Goal: Task Accomplishment & Management: Manage account settings

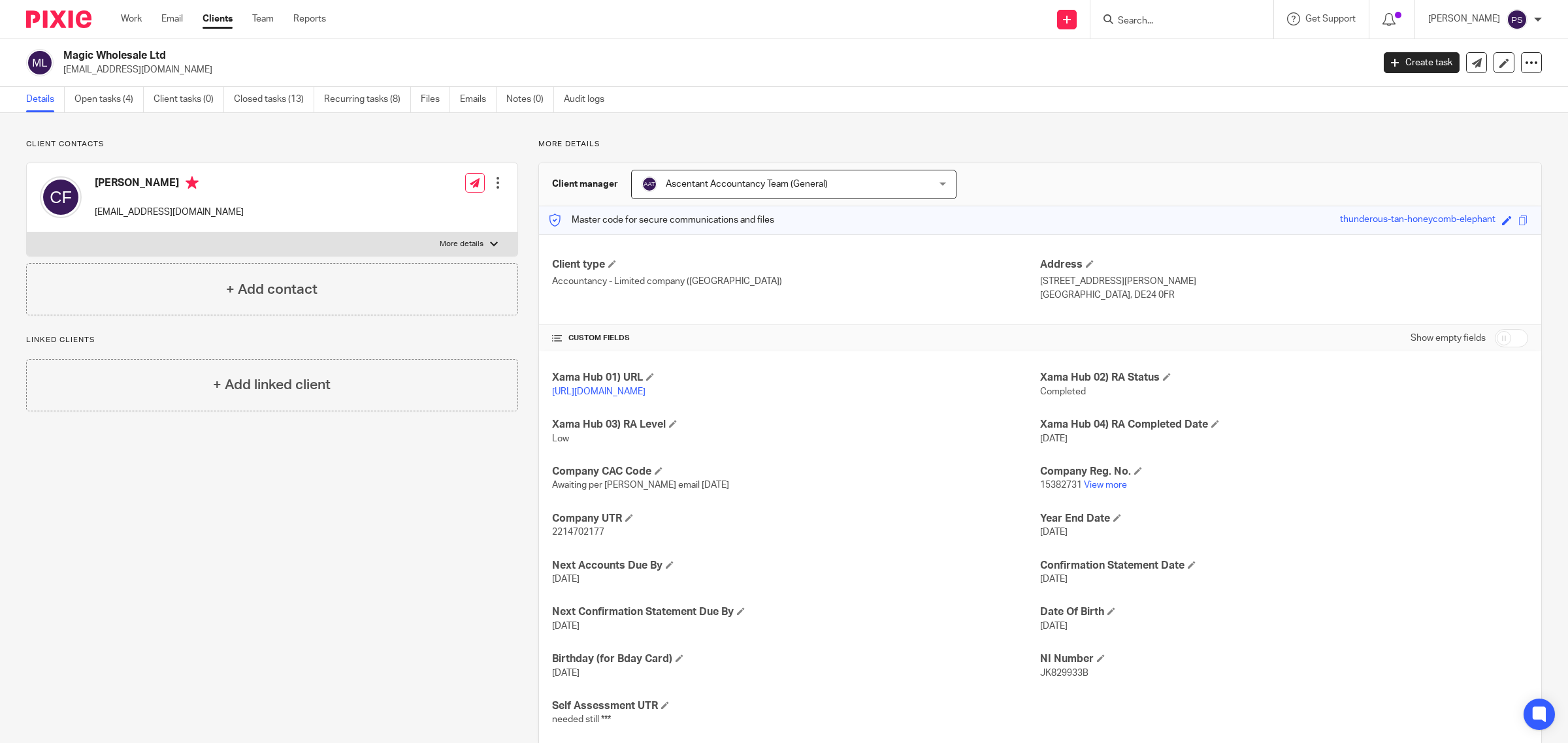
click at [1202, 20] on input "Search" at bounding box center [1175, 21] width 118 height 12
click button "submit" at bounding box center [0, 0] width 0 height 0
click at [1177, 20] on input "han kun" at bounding box center [1175, 21] width 118 height 12
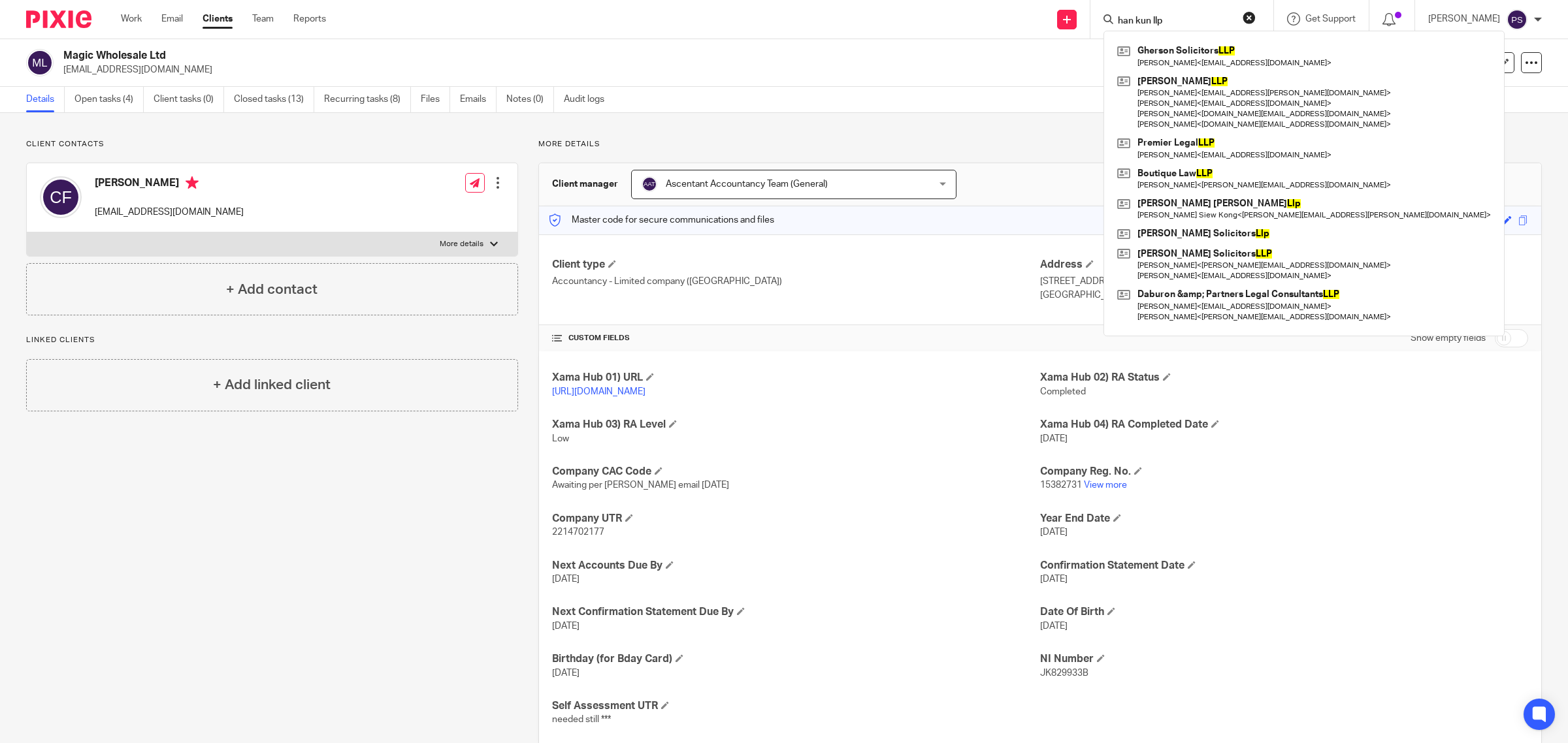
click button "submit" at bounding box center [0, 0] width 0 height 0
click at [1180, 20] on input "han kun llp" at bounding box center [1175, 21] width 118 height 12
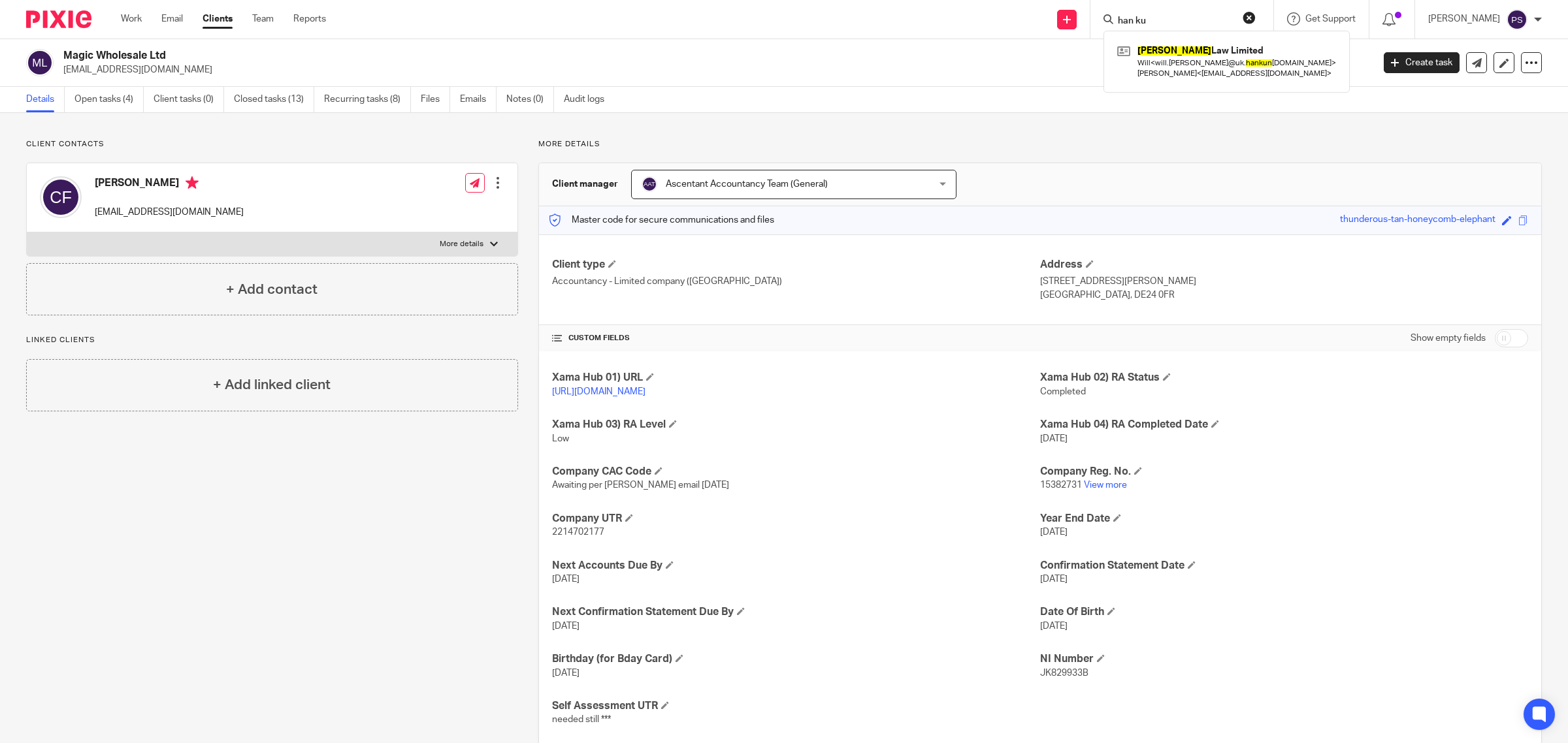
type input "han ku"
click button "submit" at bounding box center [0, 0] width 0 height 0
click at [226, 25] on link "Clients" at bounding box center [217, 18] width 30 height 13
click at [1164, 21] on input "Search" at bounding box center [1175, 21] width 118 height 12
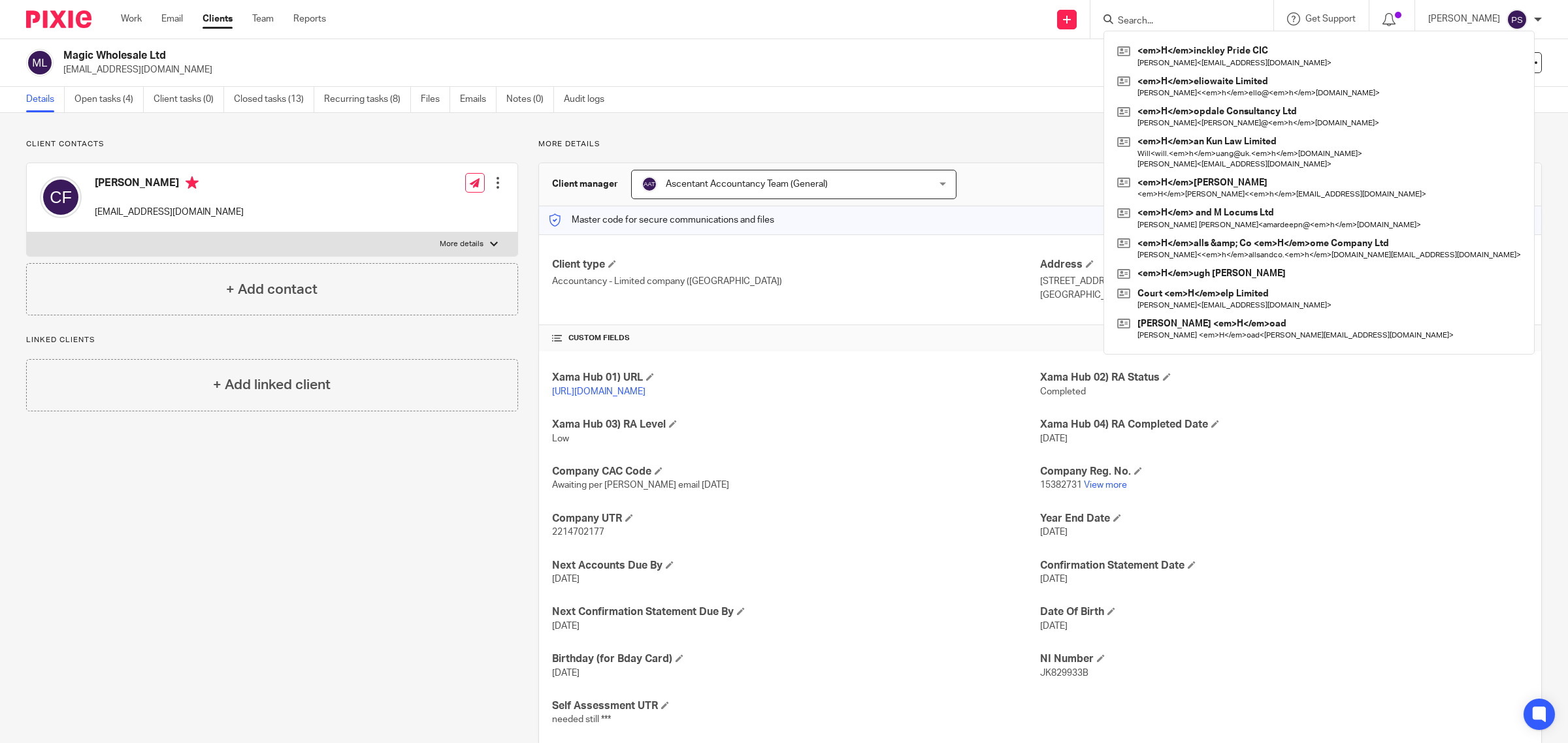
type input "h"
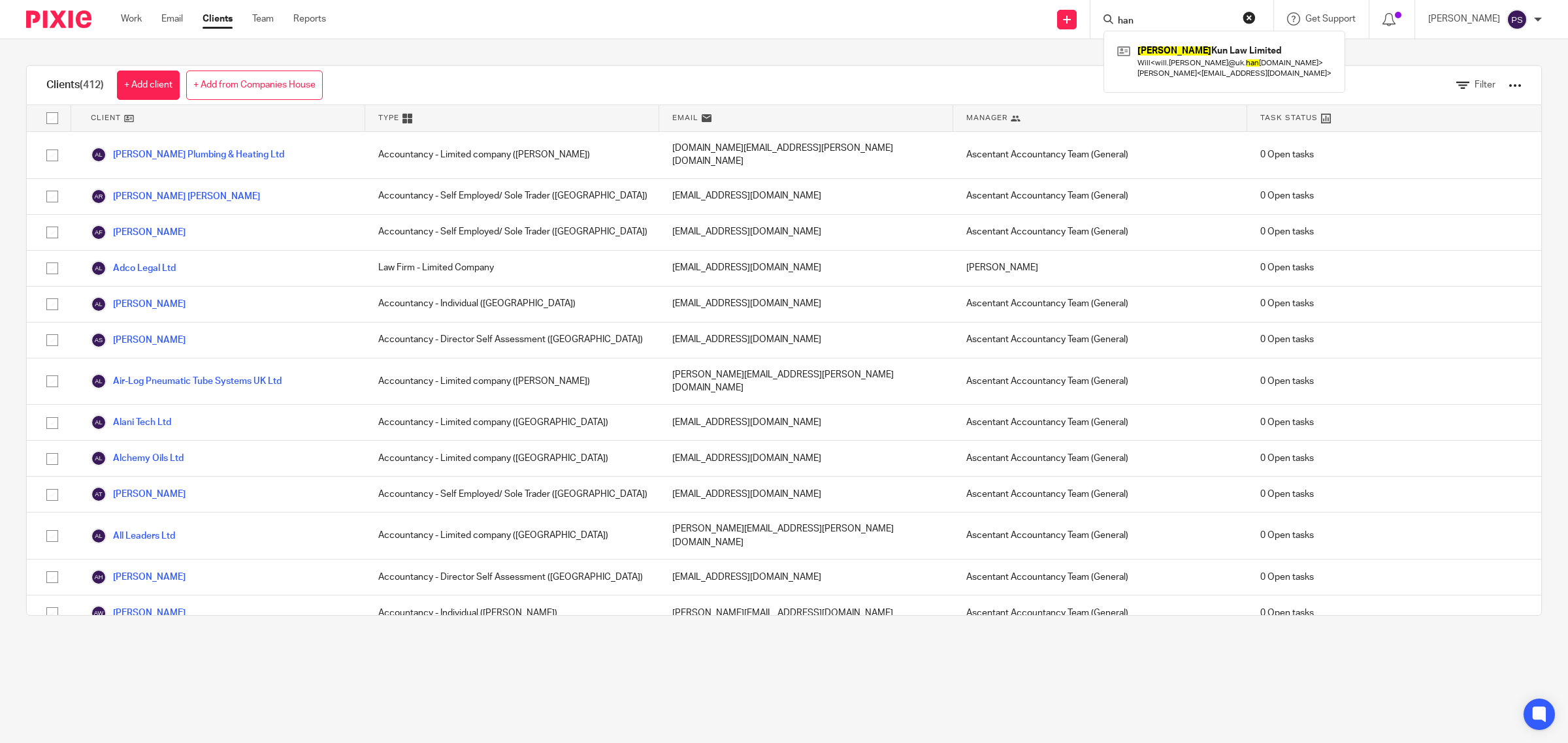
type input "han"
click at [1235, 40] on div "Han Kun Law Limited Will < will.huang@uk. han kunlaw.com > Sally < actlondon@ou…" at bounding box center [1224, 61] width 241 height 62
click at [1213, 50] on link at bounding box center [1225, 62] width 221 height 41
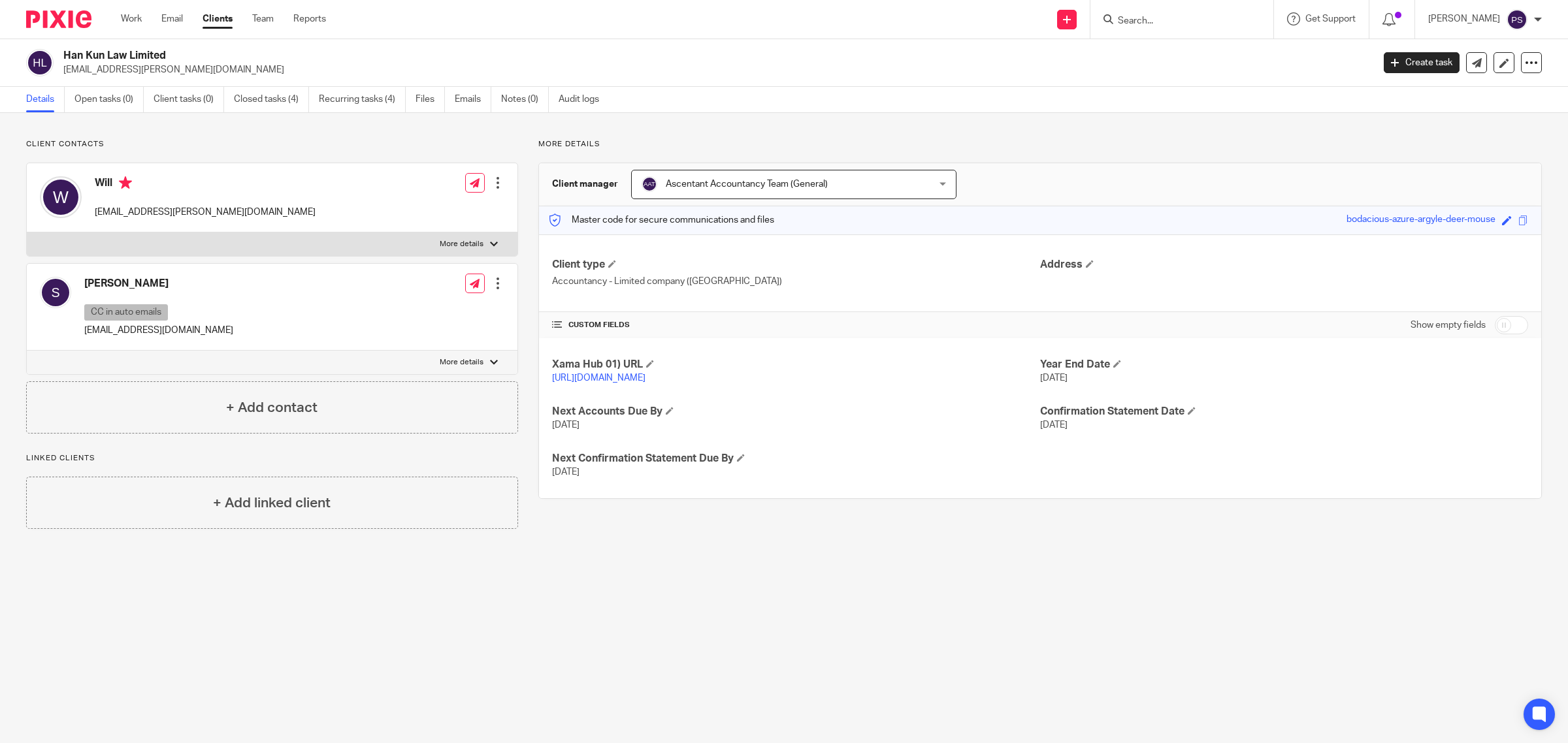
click at [1197, 4] on div at bounding box center [1181, 19] width 183 height 39
click at [1194, 16] on input "Search" at bounding box center [1175, 21] width 118 height 12
click at [1138, 30] on div at bounding box center [1181, 19] width 183 height 39
click at [1141, 26] on input "Search" at bounding box center [1175, 21] width 118 height 12
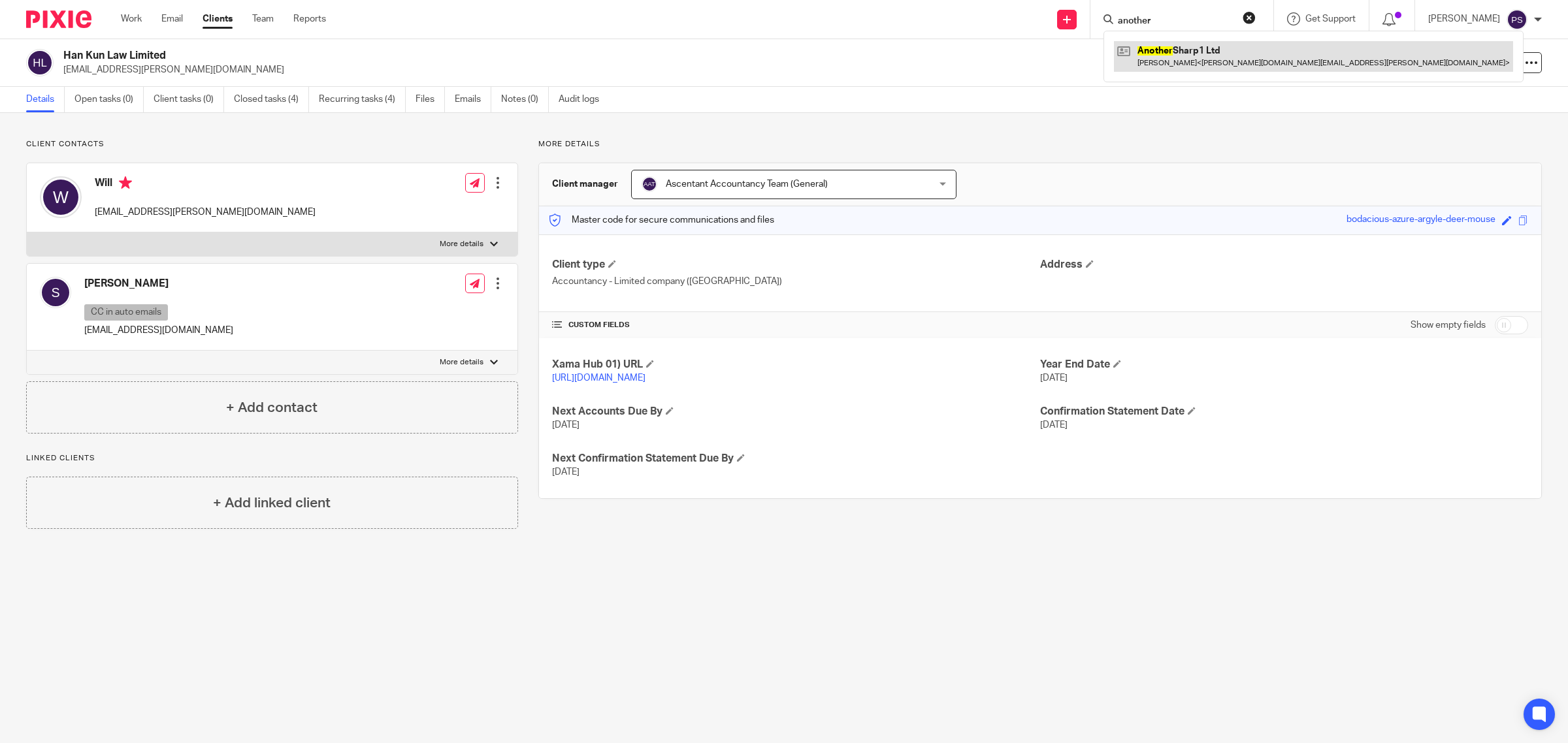
type input "another"
click at [1146, 51] on link at bounding box center [1313, 56] width 399 height 30
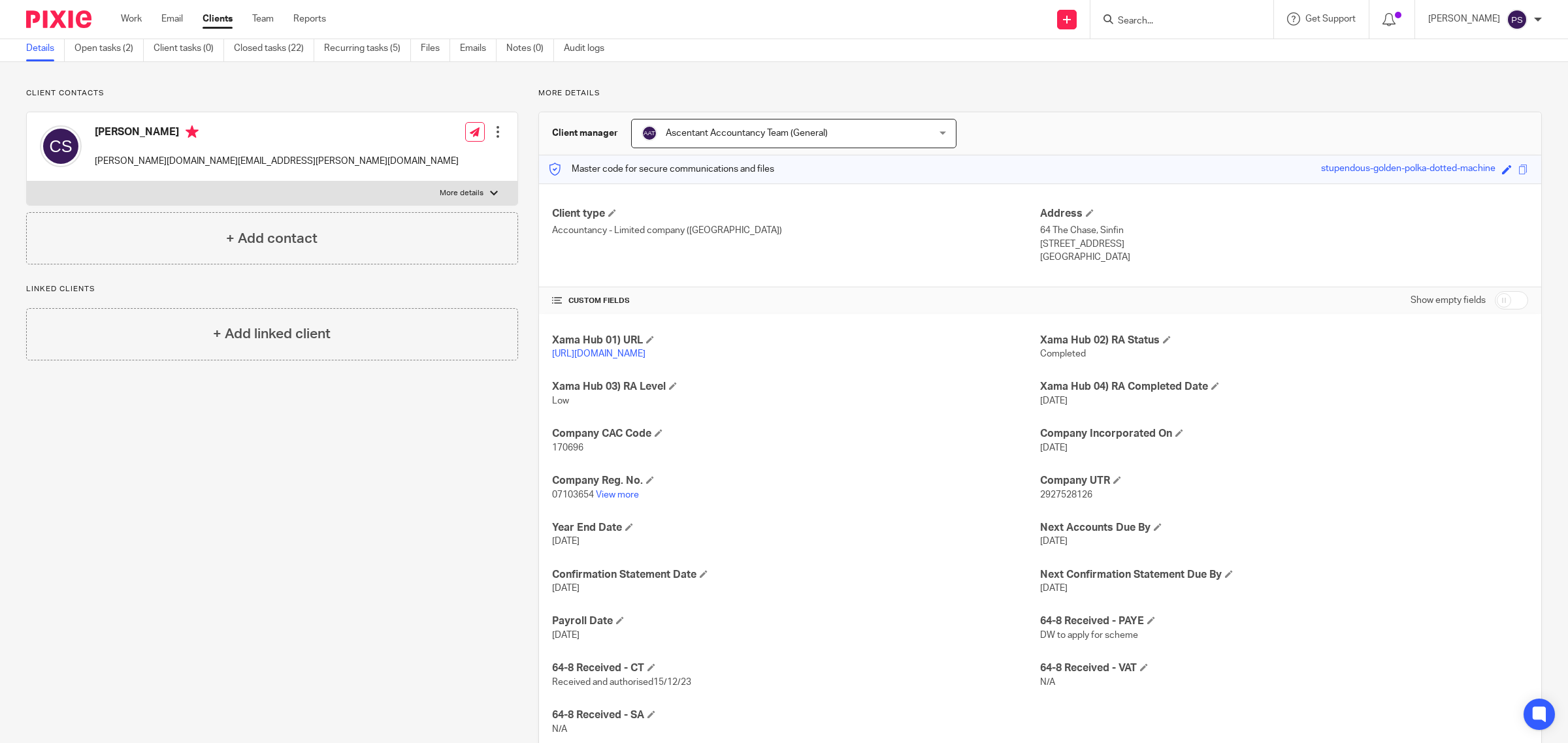
scroll to position [90, 0]
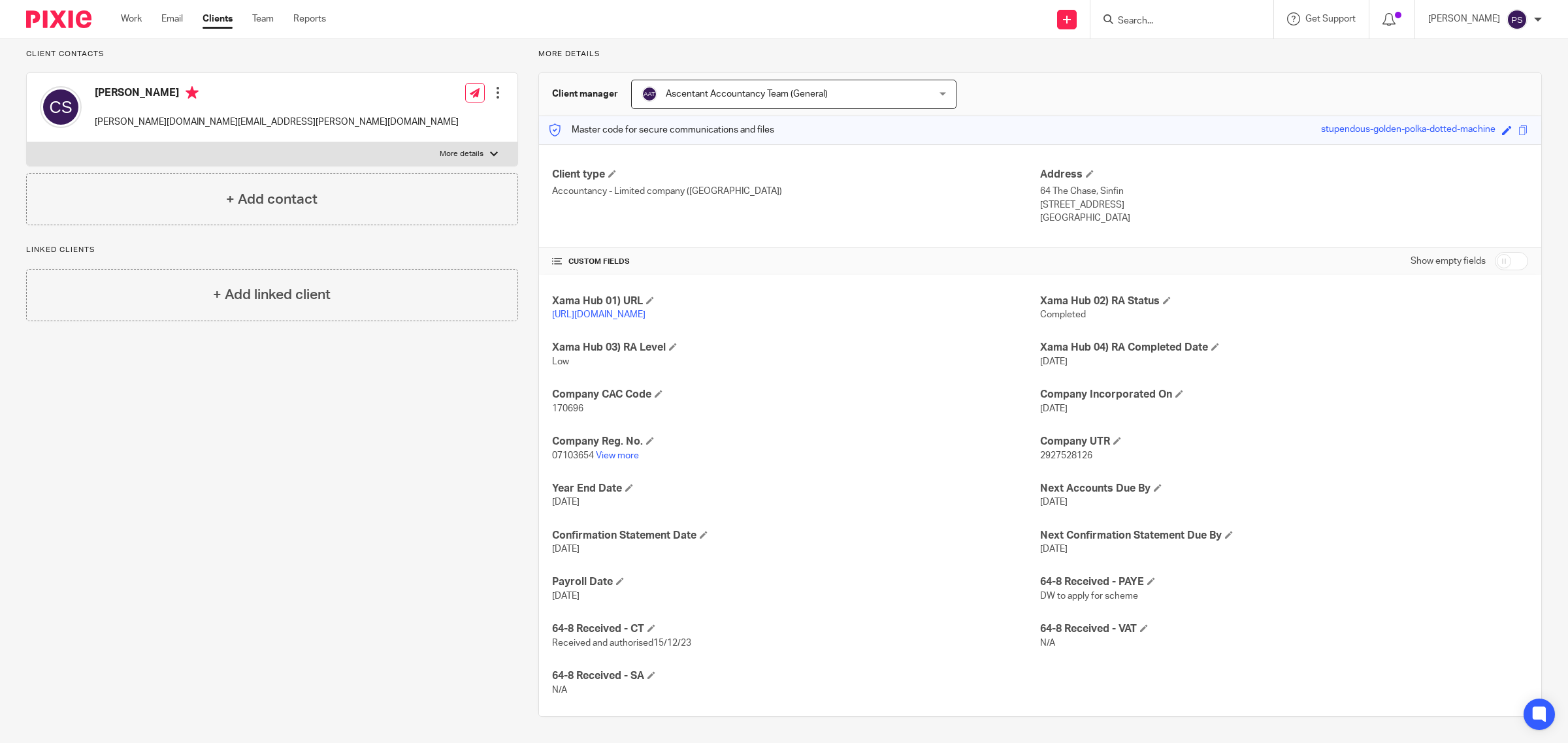
click at [1498, 261] on input "checkbox" at bounding box center [1511, 261] width 33 height 18
checkbox input "true"
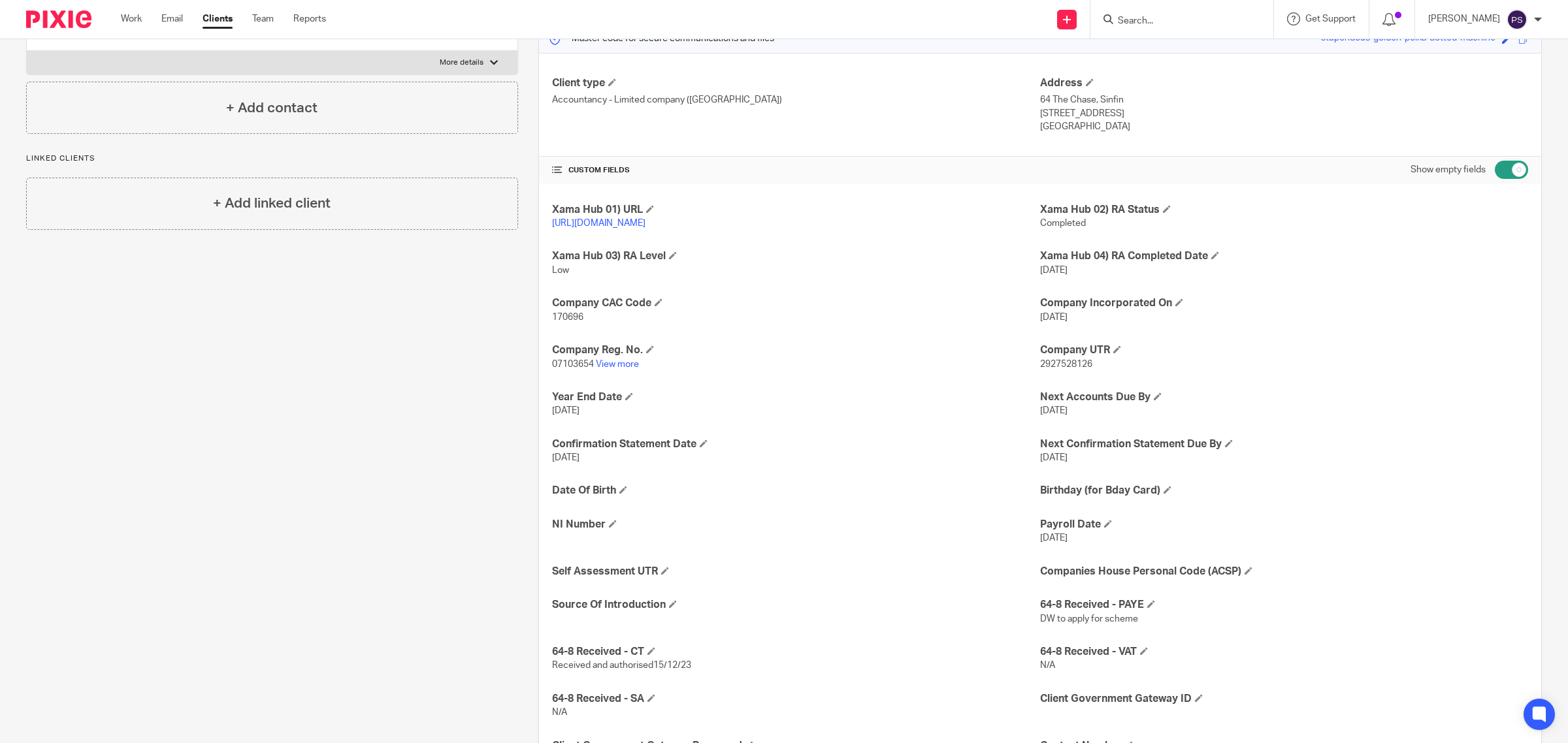
scroll to position [238, 0]
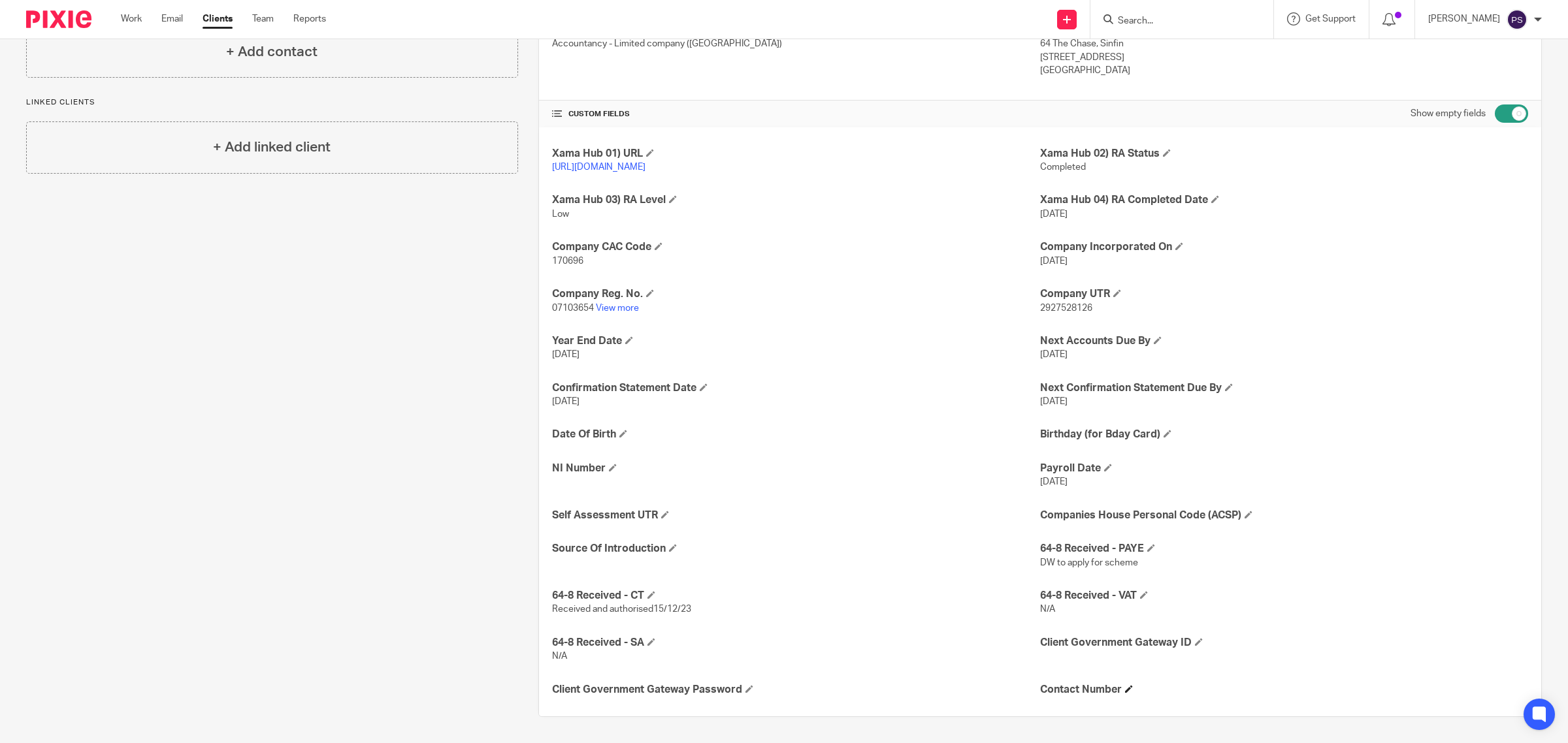
click at [1121, 693] on h4 "Contact Number" at bounding box center [1283, 690] width 488 height 14
click at [1125, 691] on span at bounding box center [1129, 689] width 8 height 8
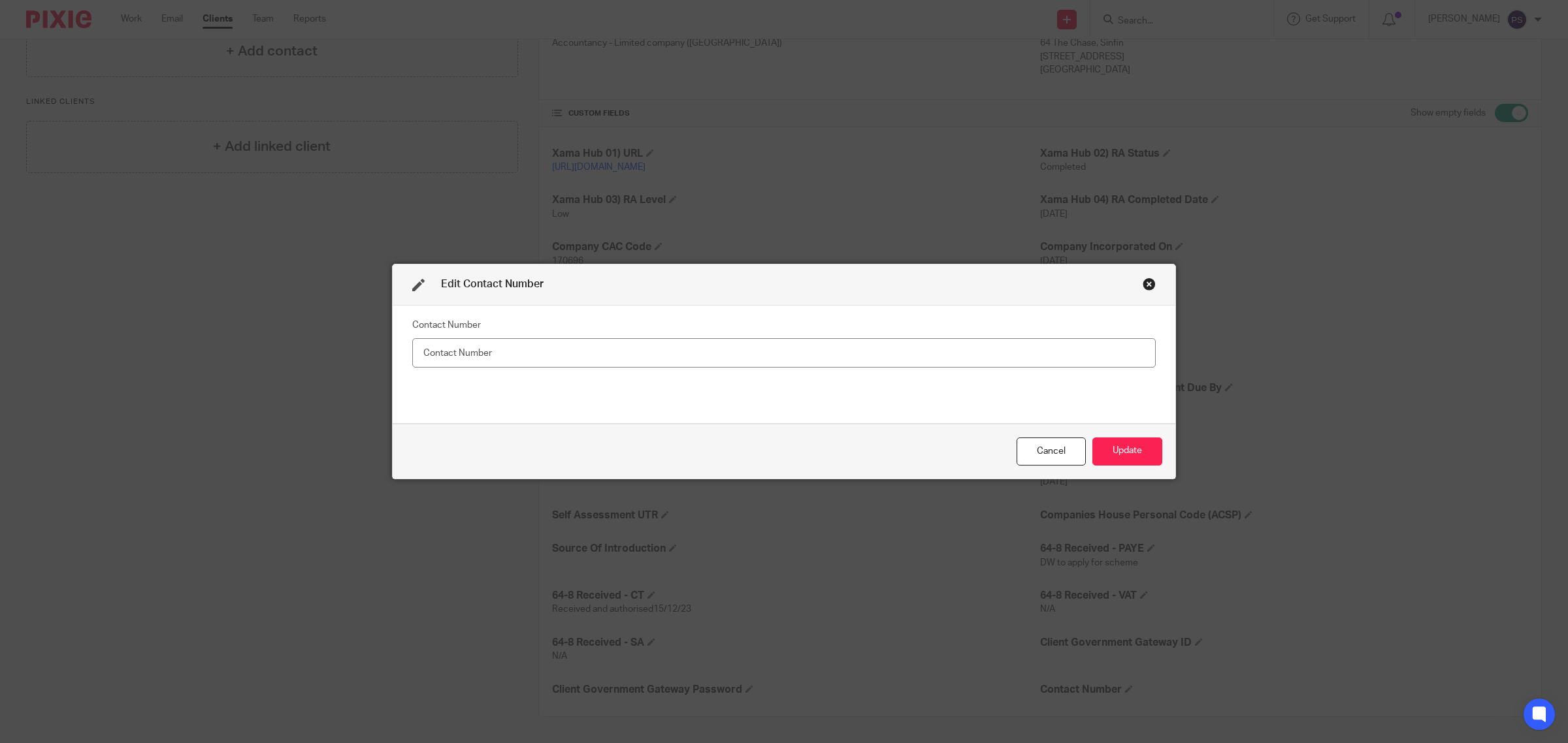
click at [843, 363] on input "text" at bounding box center [784, 353] width 743 height 29
type input "07947 272468"
click at [1108, 451] on button "Update" at bounding box center [1127, 451] width 70 height 29
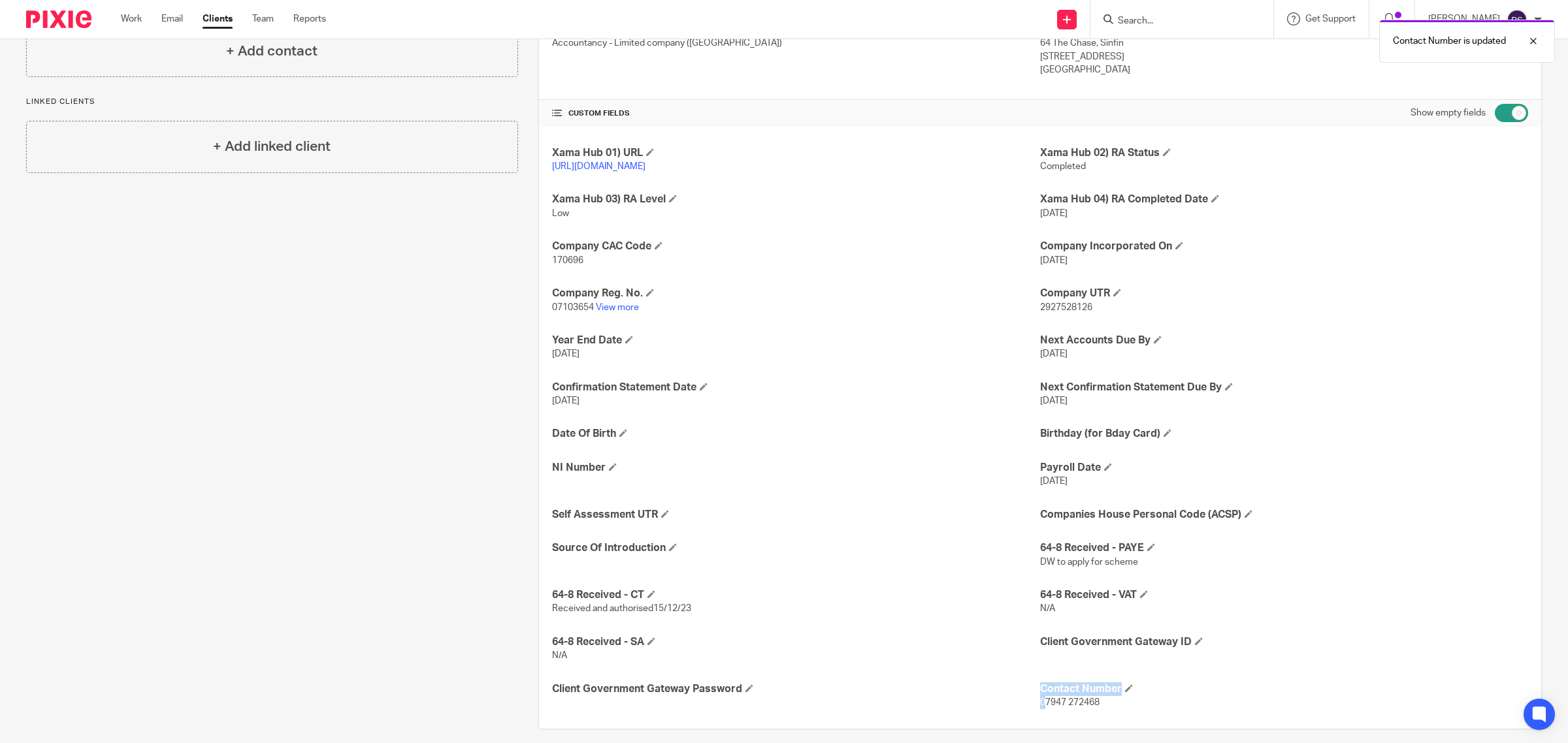
drag, startPoint x: 1028, startPoint y: 701, endPoint x: 1039, endPoint y: 701, distance: 11.0
click at [1039, 701] on div "Xama Hub 01) URL https://platform.xamatech.com/portal/crm/clients/11a93d80-fafc…" at bounding box center [1040, 428] width 1002 height 603
click at [1040, 707] on span "07947 272468" at bounding box center [1069, 702] width 60 height 9
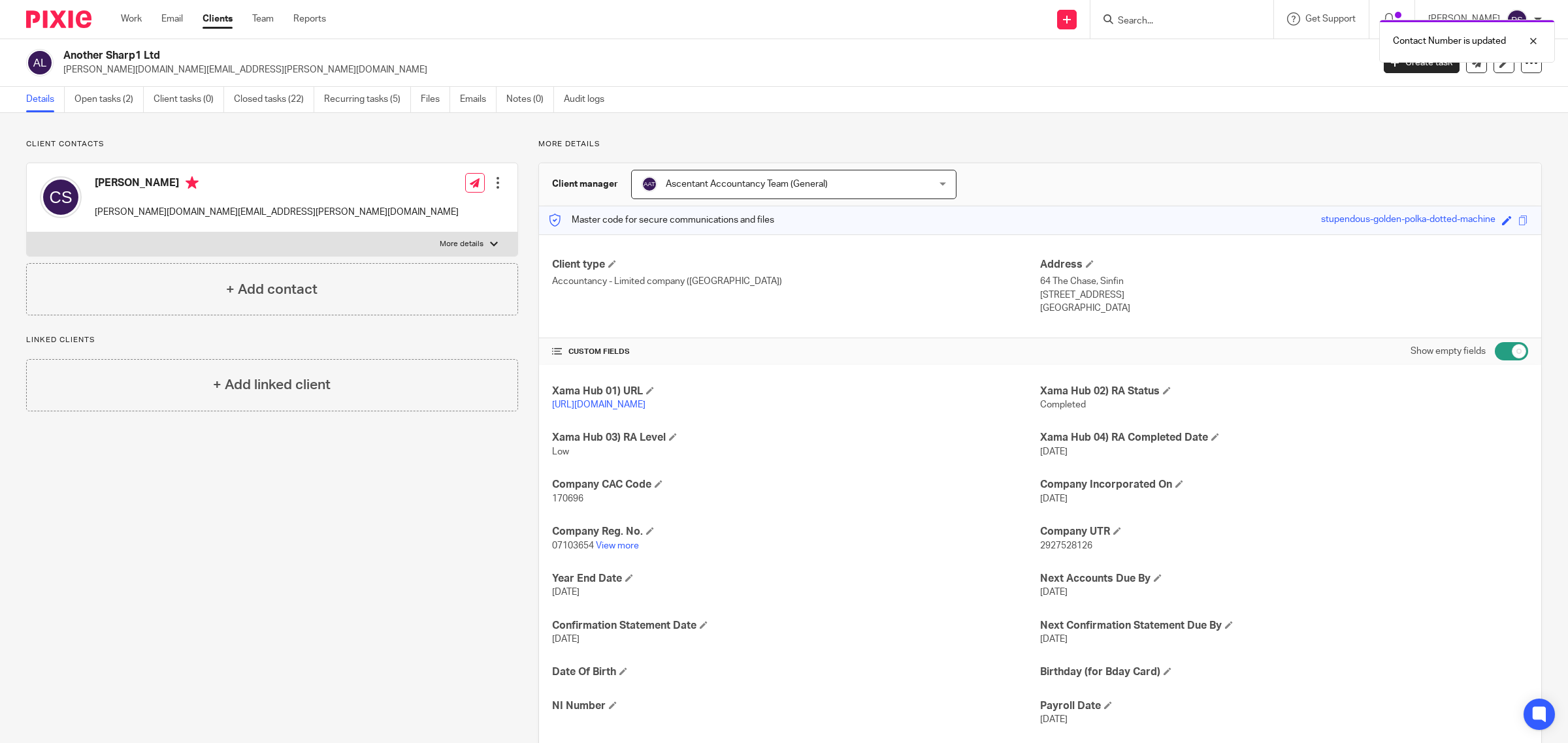
click at [1177, 24] on div "Contact Number is updated" at bounding box center [1168, 38] width 771 height 50
click at [1176, 21] on div "Contact Number is updated" at bounding box center [1168, 38] width 771 height 50
click at [1177, 20] on div "Contact Number is updated" at bounding box center [1168, 38] width 771 height 50
click at [1169, 17] on div "Contact Number is updated" at bounding box center [1168, 38] width 771 height 50
drag, startPoint x: 1528, startPoint y: 43, endPoint x: 1275, endPoint y: 55, distance: 253.3
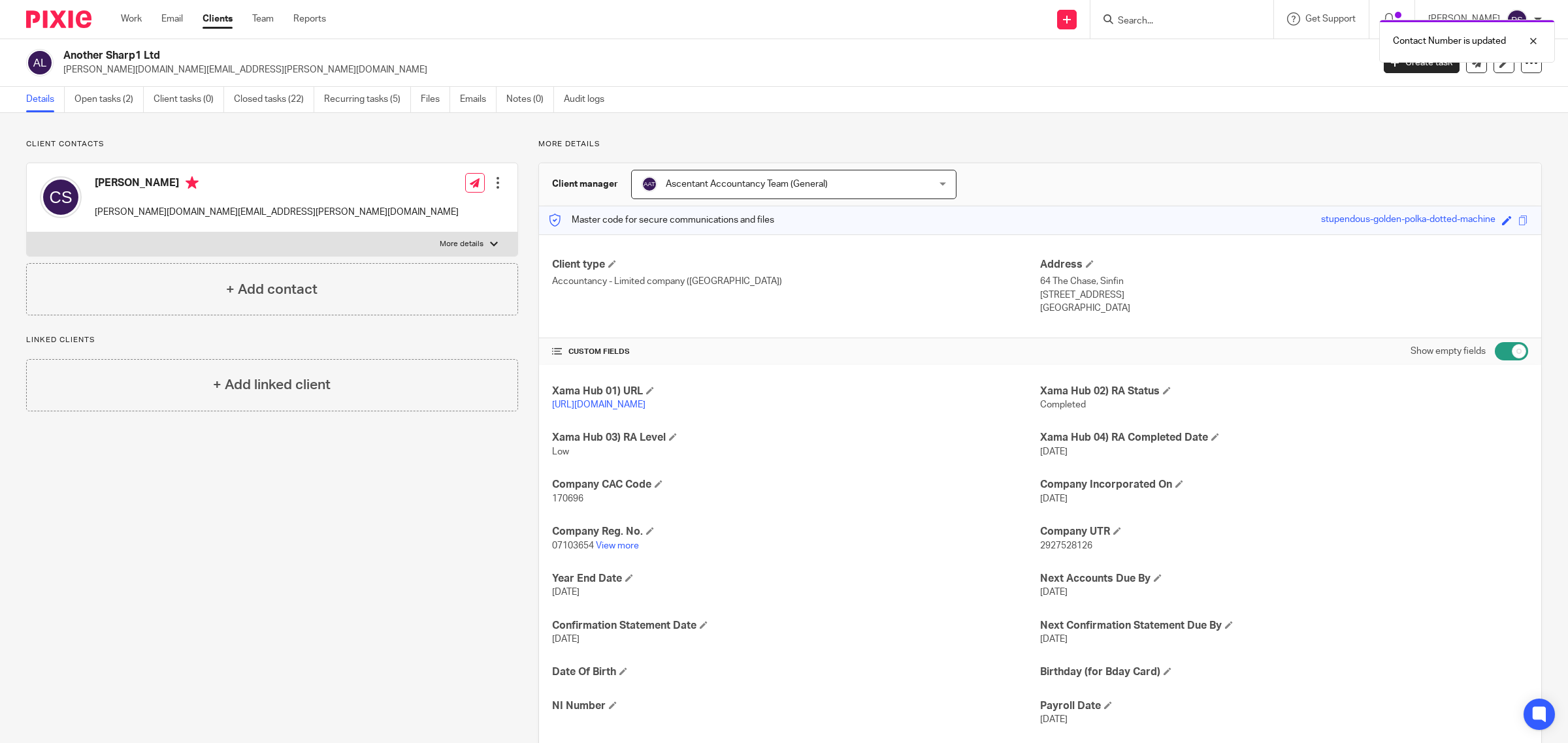
click at [1528, 44] on div at bounding box center [1523, 41] width 35 height 16
click at [1167, 20] on input "Search" at bounding box center [1175, 21] width 118 height 12
type input "c"
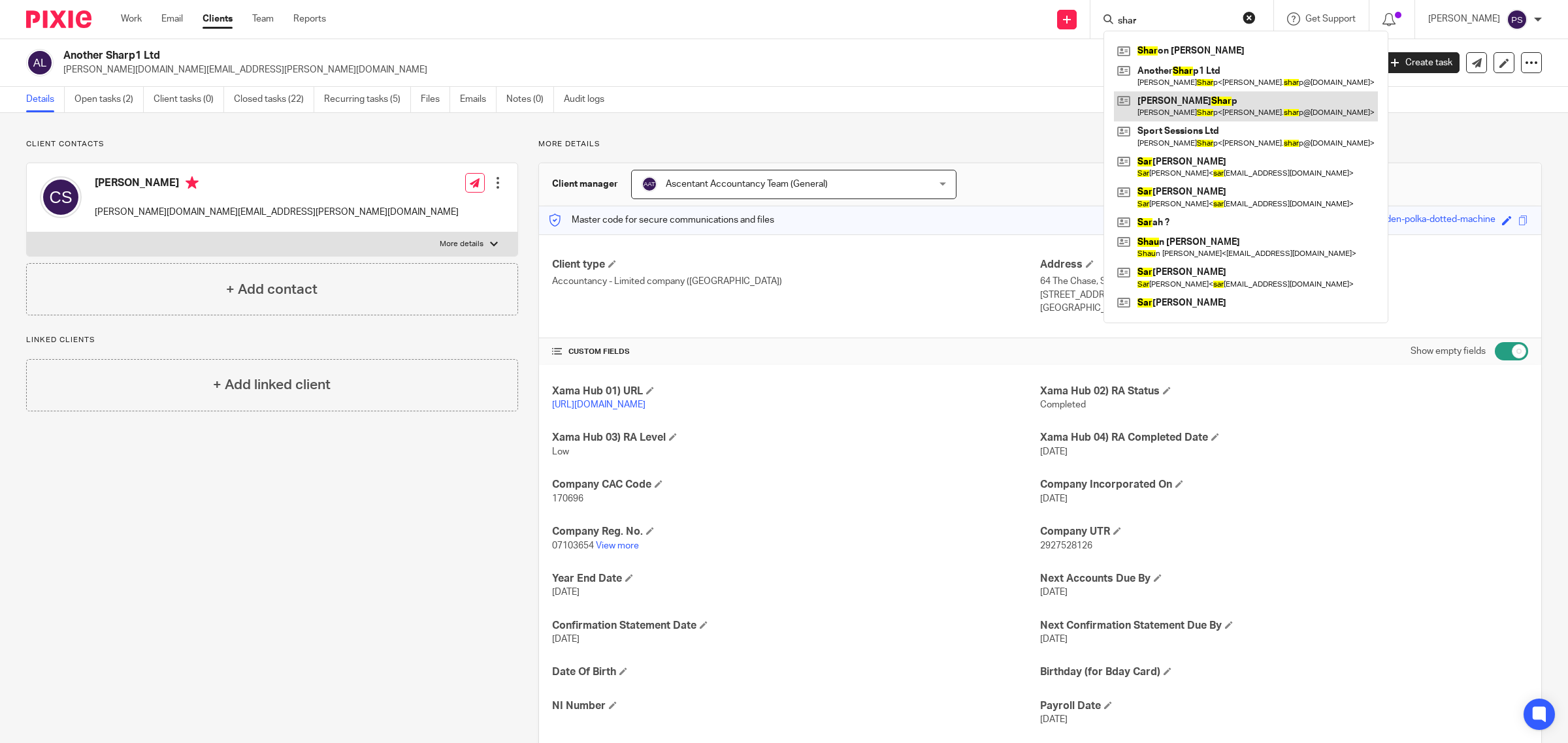
type input "shar"
click at [1220, 108] on link at bounding box center [1246, 106] width 264 height 30
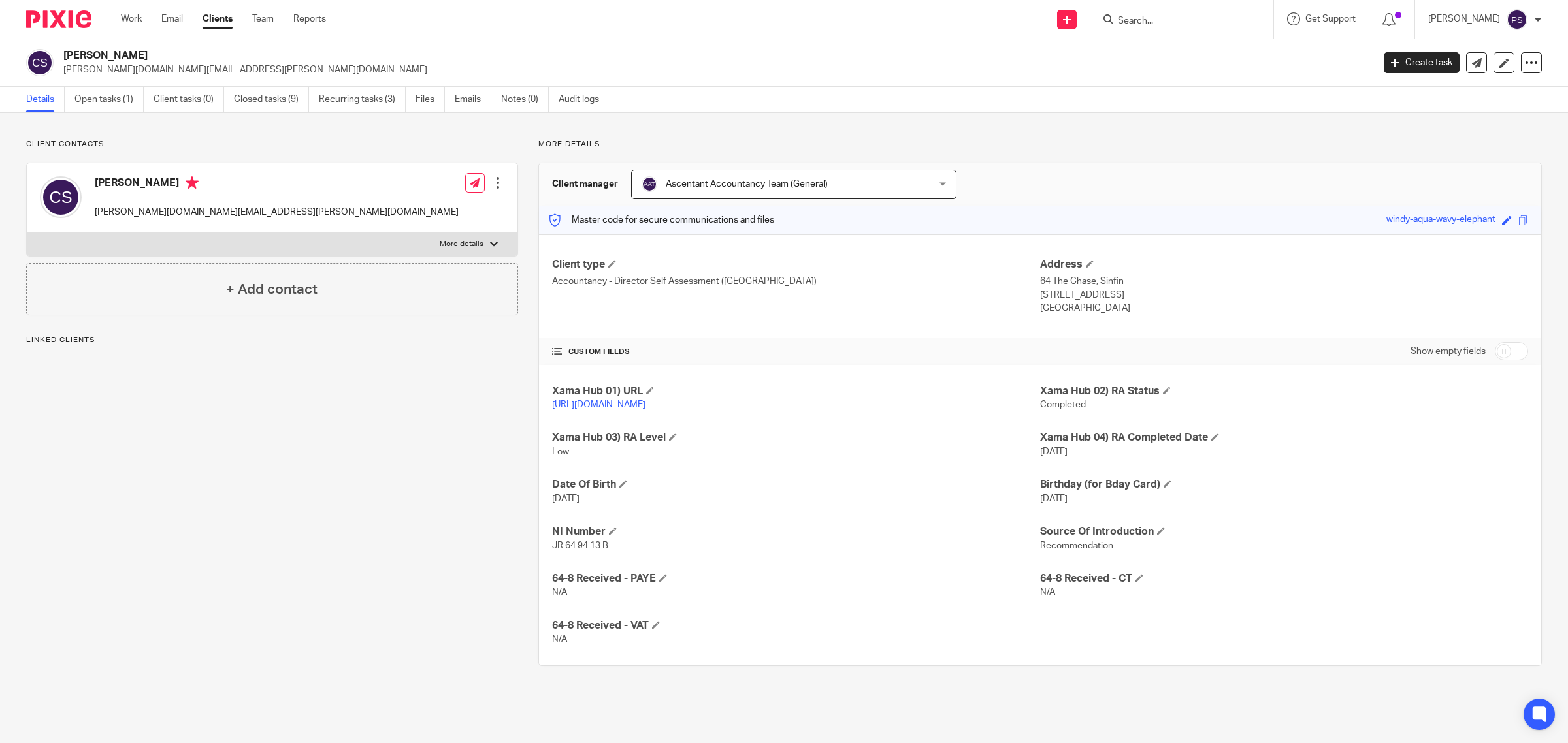
click at [1501, 354] on input "checkbox" at bounding box center [1511, 352] width 33 height 18
checkbox input "true"
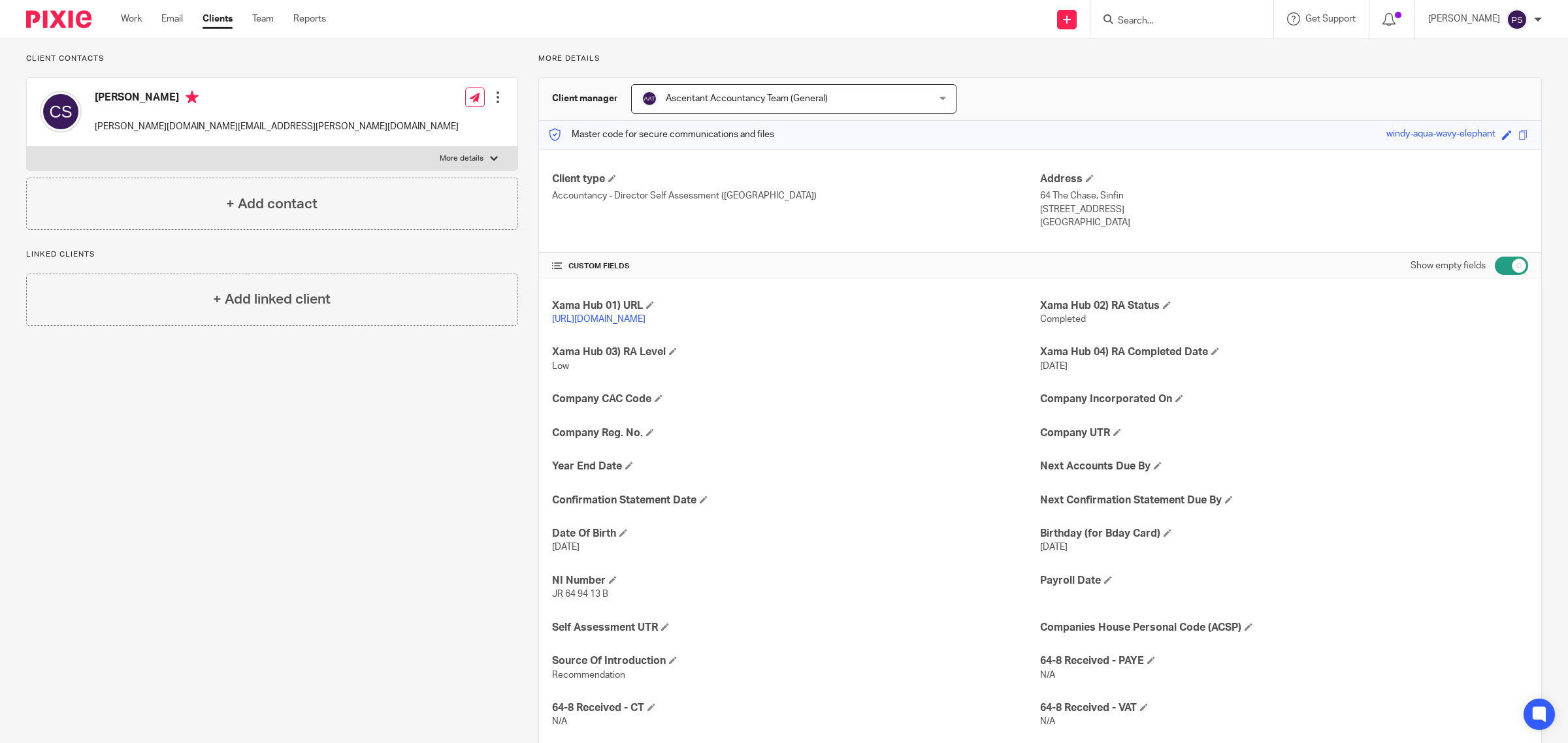
scroll to position [185, 0]
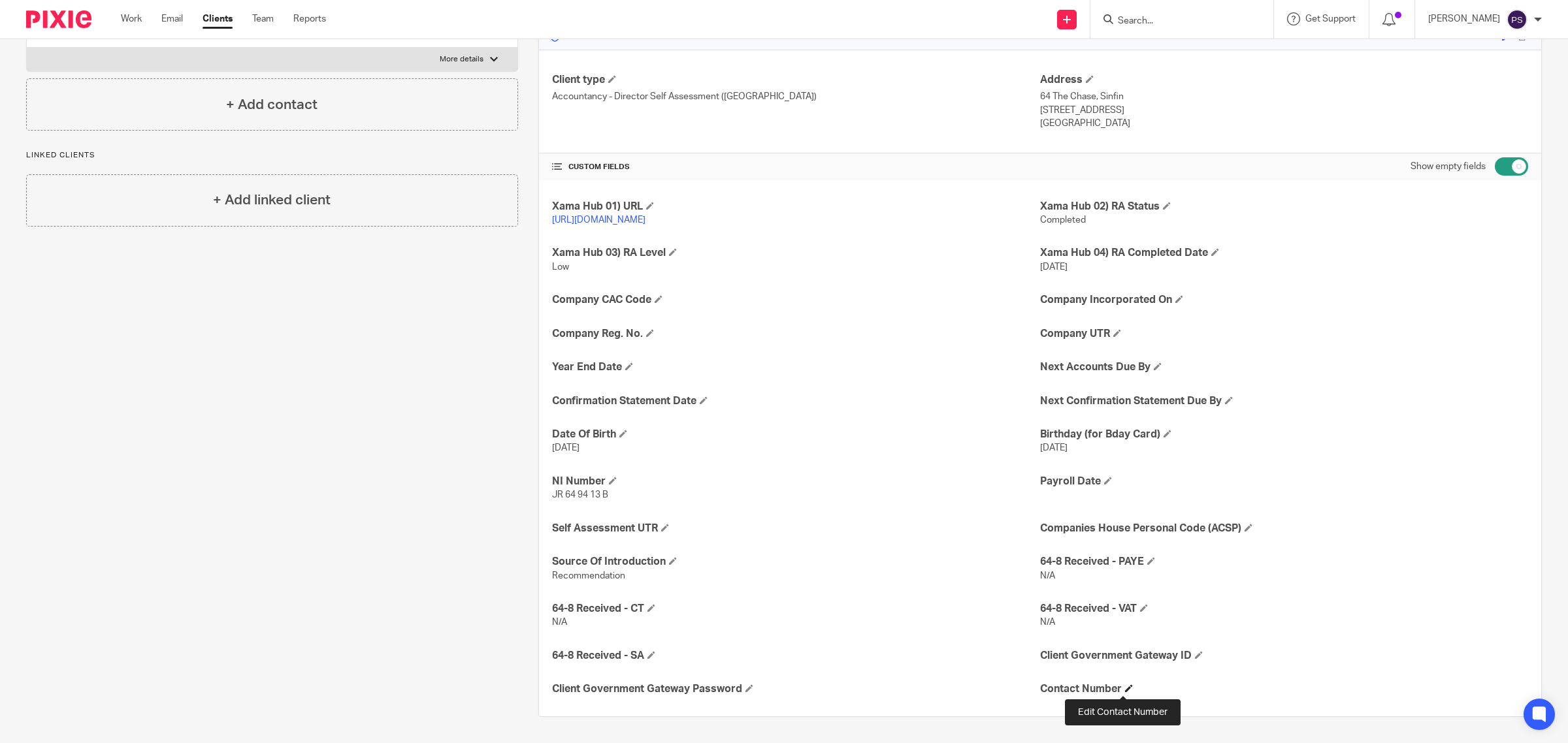
click at [1125, 691] on span at bounding box center [1129, 689] width 8 height 8
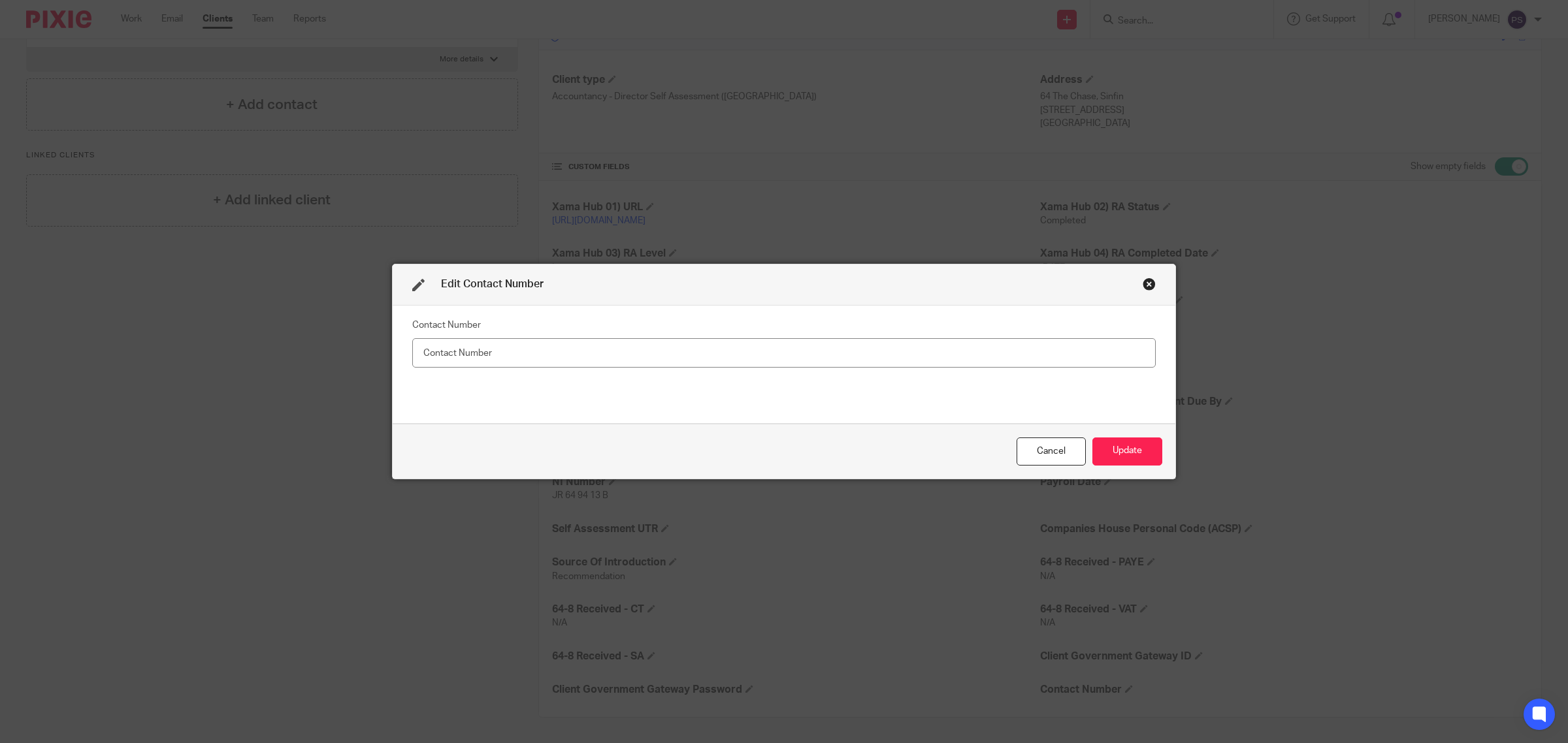
click at [889, 360] on input "text" at bounding box center [784, 353] width 743 height 29
type input "[PERSON_NAME] LLP [DATE] [DATE] Pindor Y [DATE] PS emailed [PERSON_NAME] for ba…"
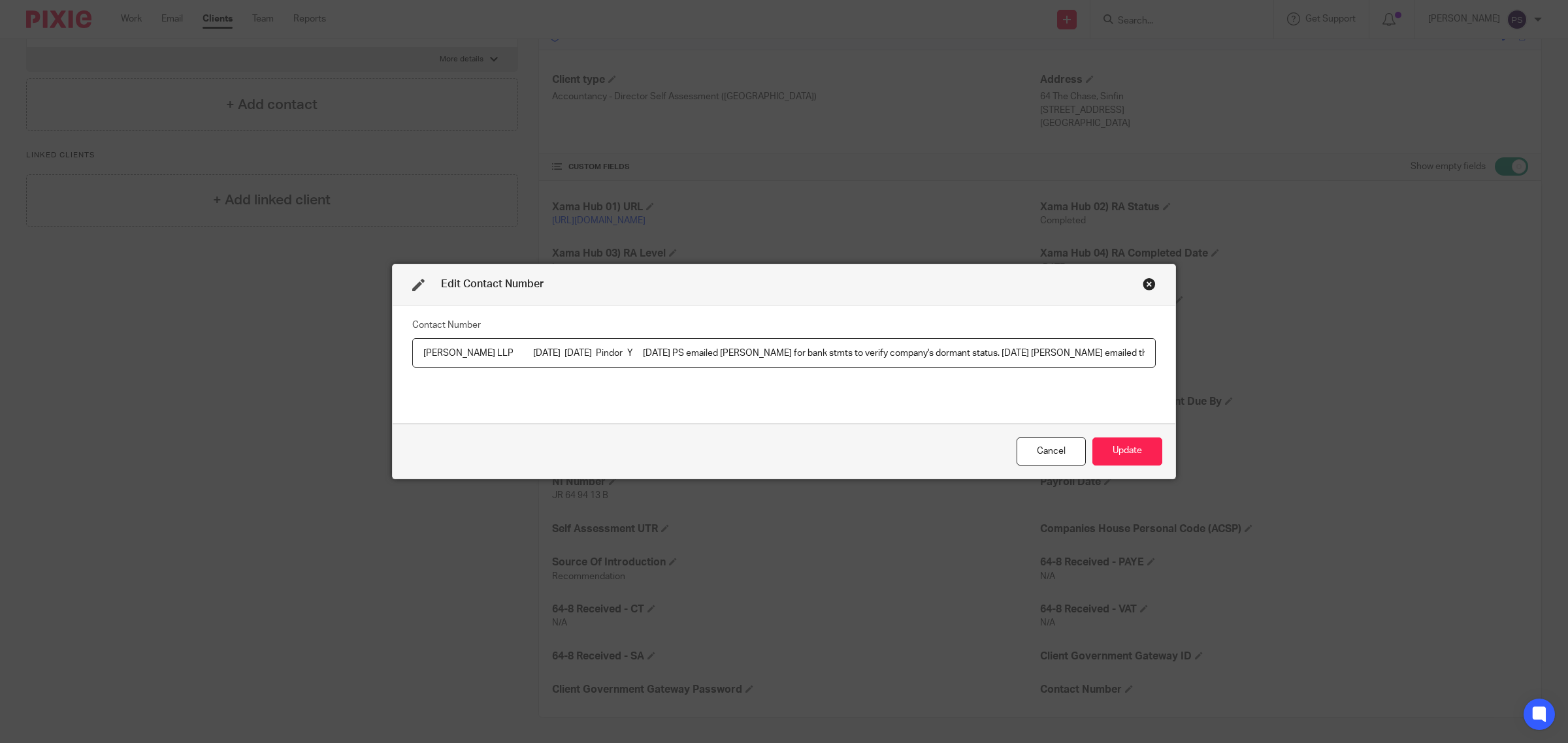
scroll to position [0, 2074]
click at [912, 354] on input "[PERSON_NAME] LLP [DATE] [DATE] Pindor Y [DATE] PS emailed [PERSON_NAME] for ba…" at bounding box center [784, 353] width 743 height 29
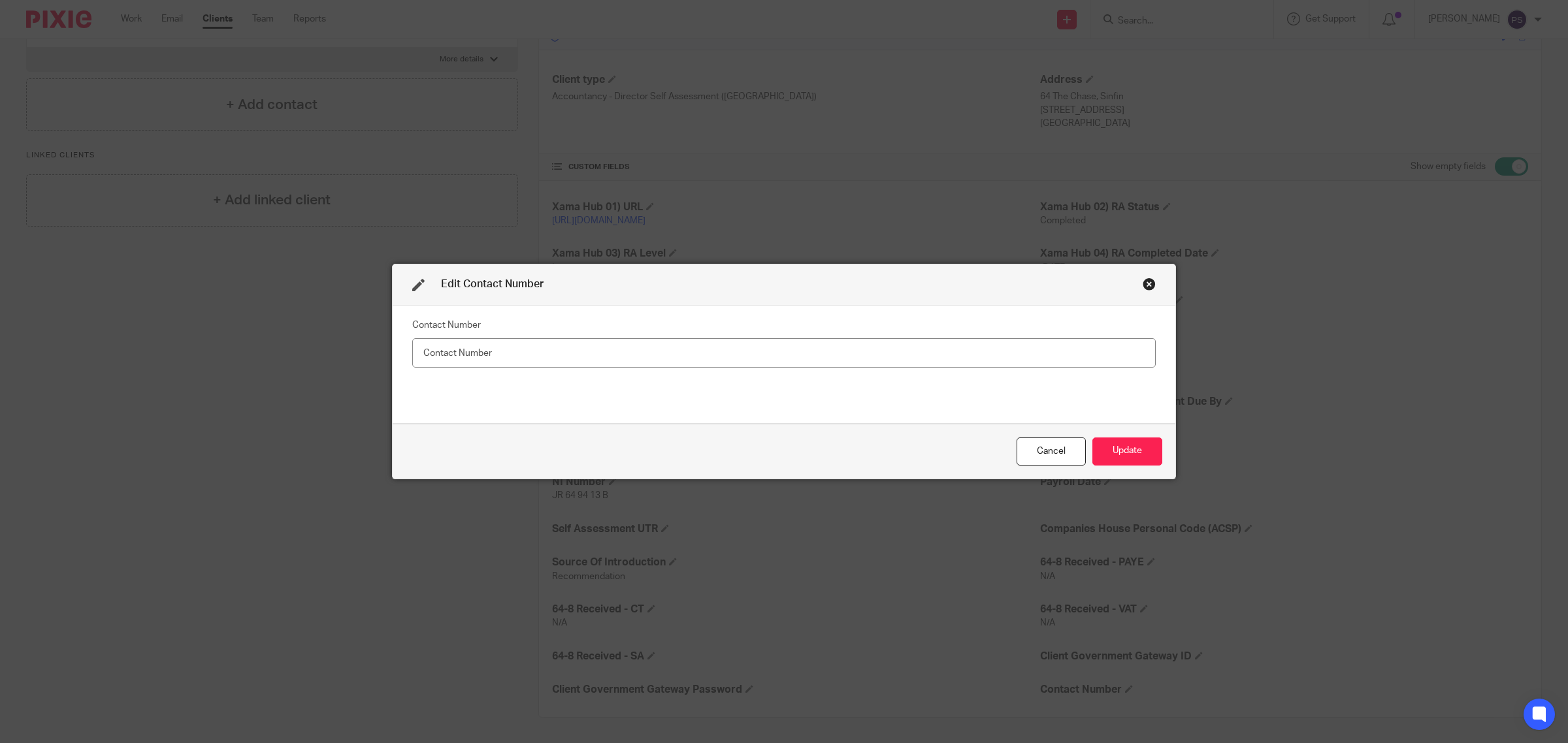
scroll to position [0, 0]
type input "07947 272468"
click at [1127, 453] on button "Update" at bounding box center [1127, 451] width 70 height 29
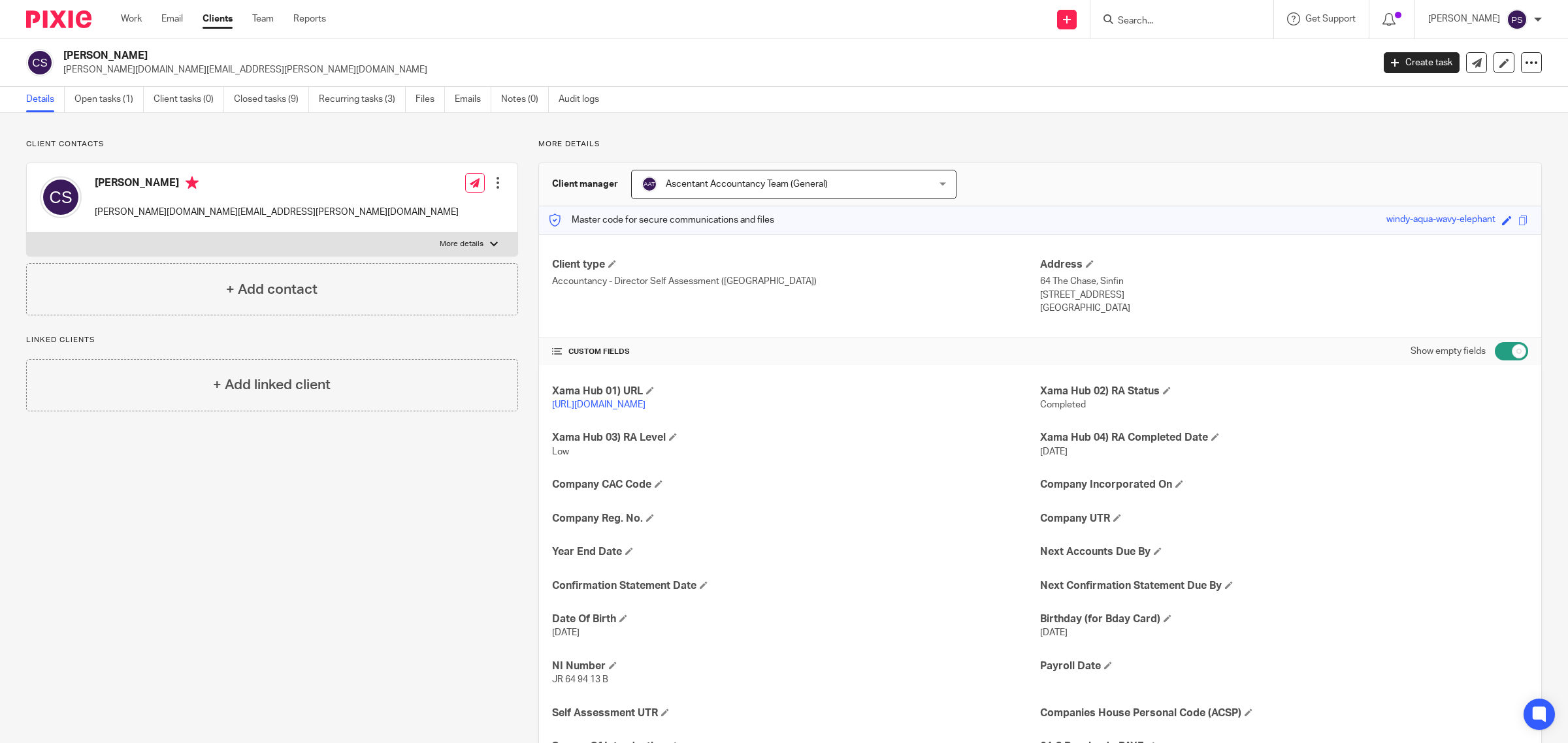
click at [1232, 19] on input "Search" at bounding box center [1175, 21] width 118 height 12
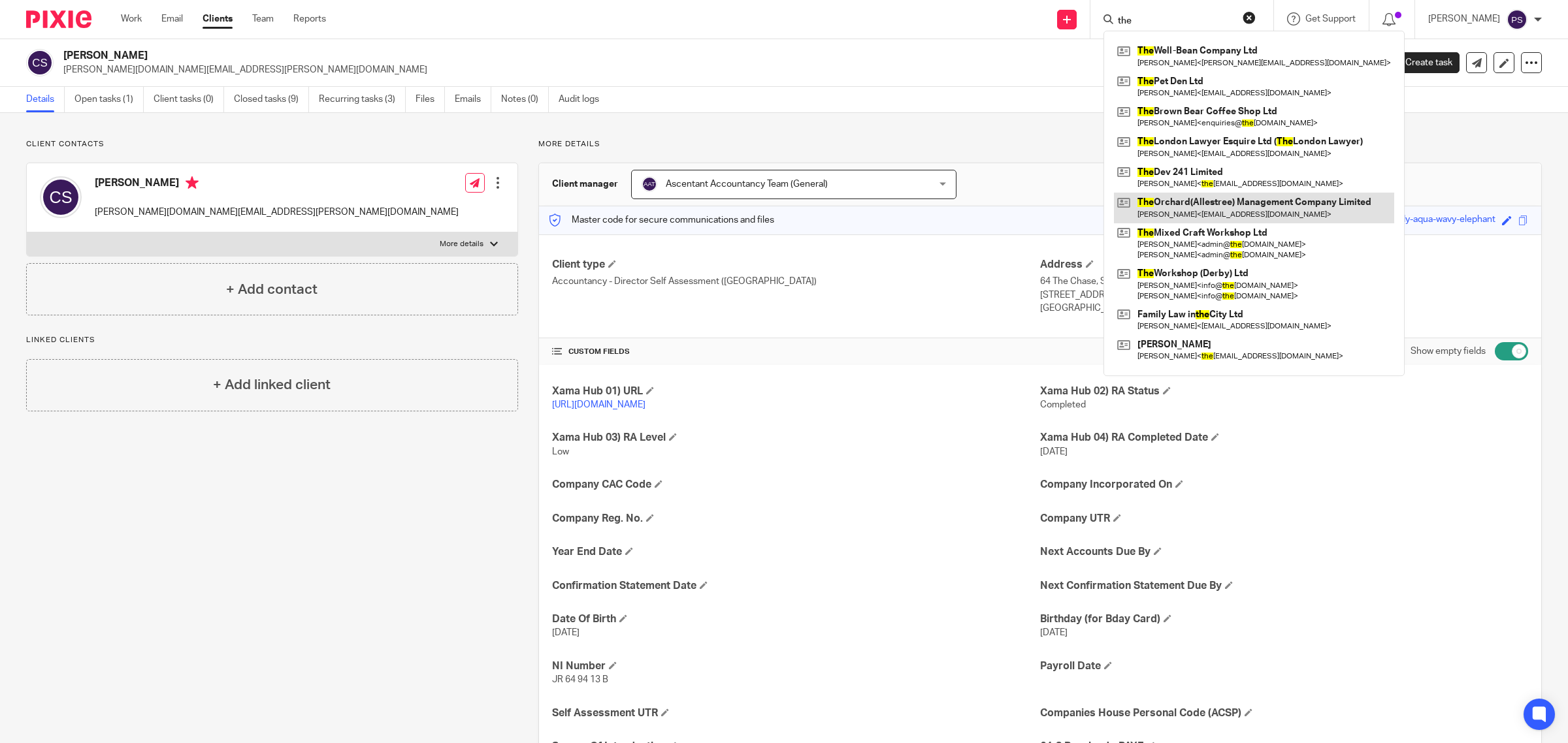
type input "the"
click at [1197, 194] on link at bounding box center [1254, 207] width 280 height 30
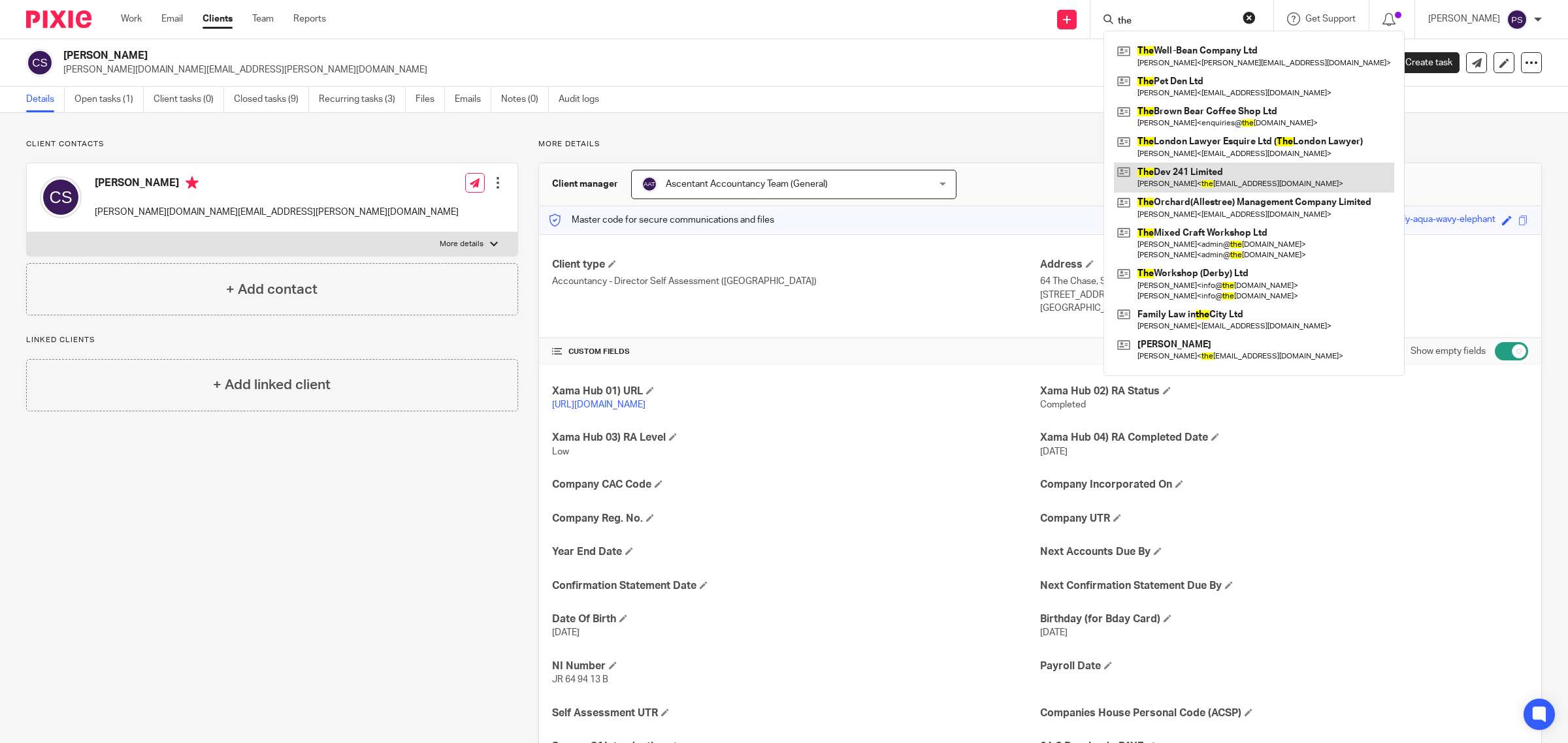
click at [1195, 179] on link at bounding box center [1254, 178] width 280 height 30
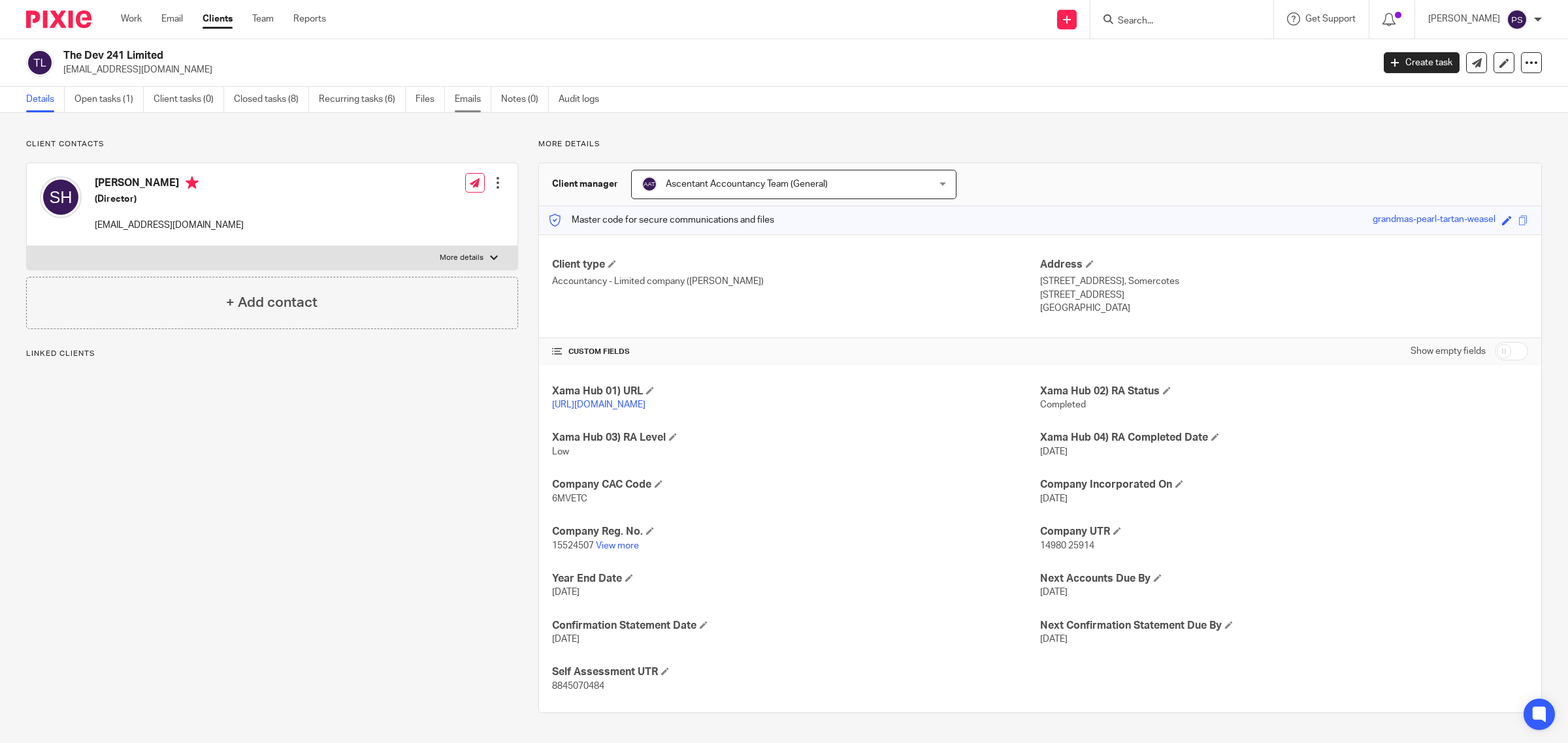
click at [474, 93] on link "Emails" at bounding box center [473, 99] width 37 height 26
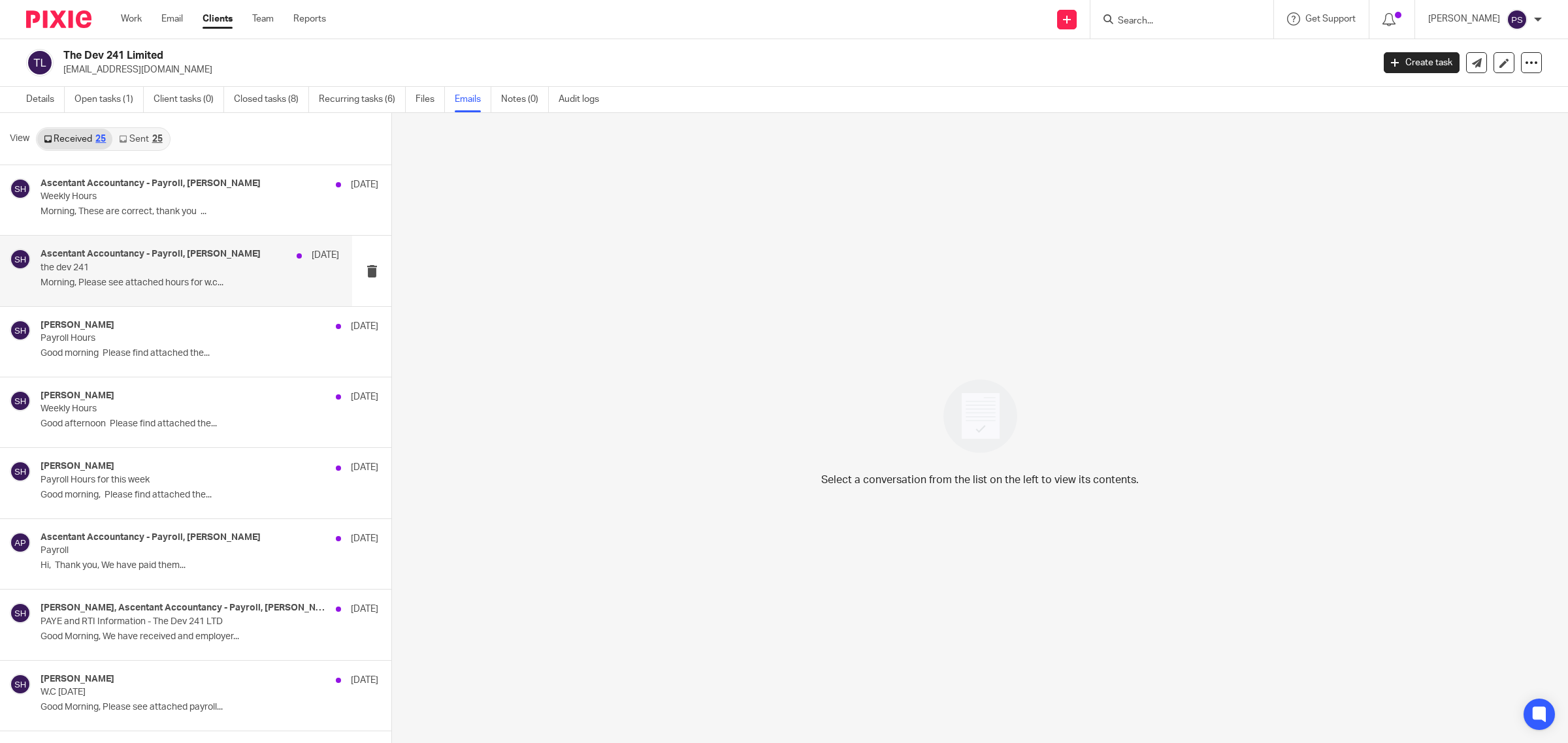
click at [138, 261] on div "Ascentant Accountancy - Payroll, Stephen Hirst 30 Jun" at bounding box center [190, 255] width 298 height 13
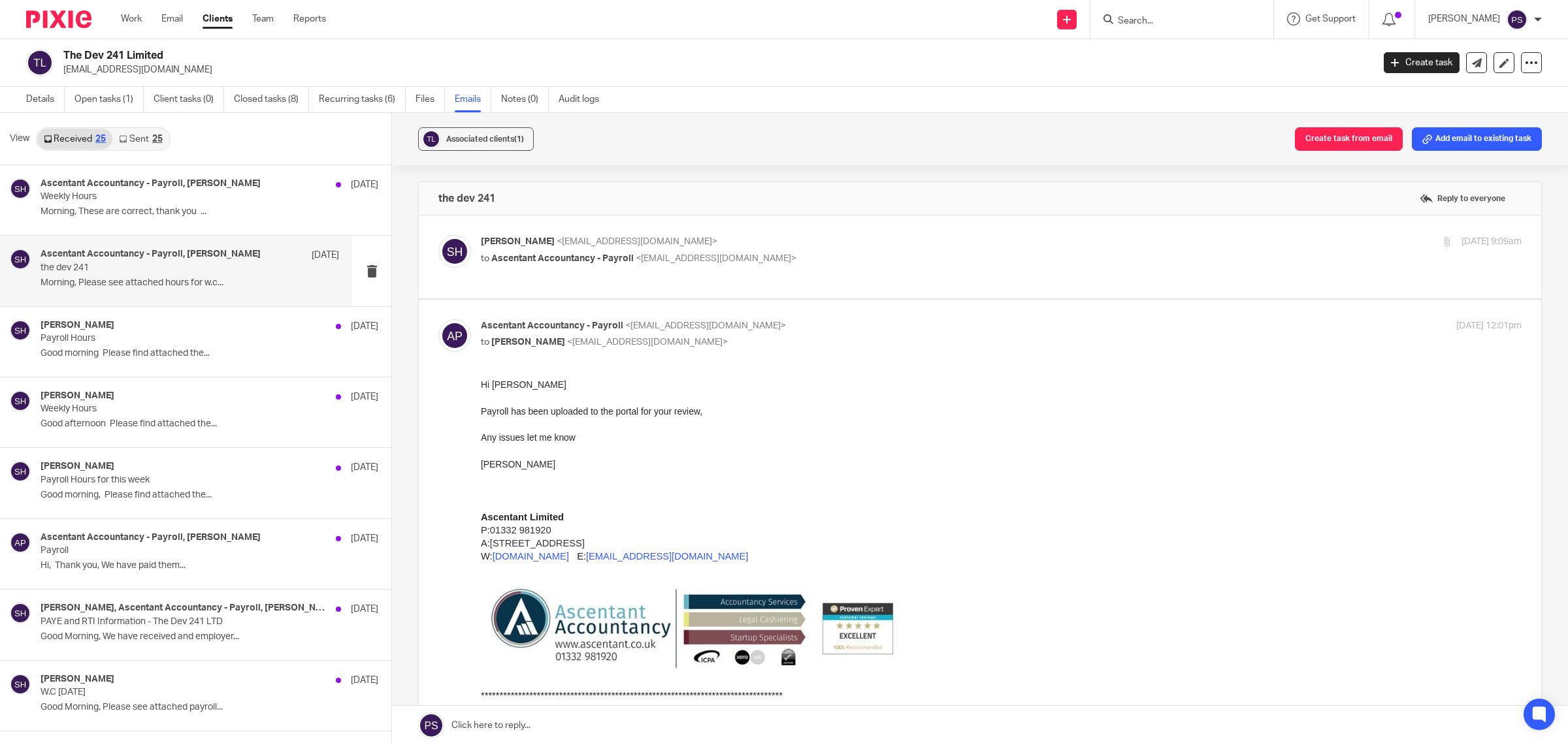
click at [151, 129] on div "Received 25 Sent 25" at bounding box center [103, 139] width 134 height 24
click at [156, 137] on div "25" at bounding box center [157, 139] width 10 height 9
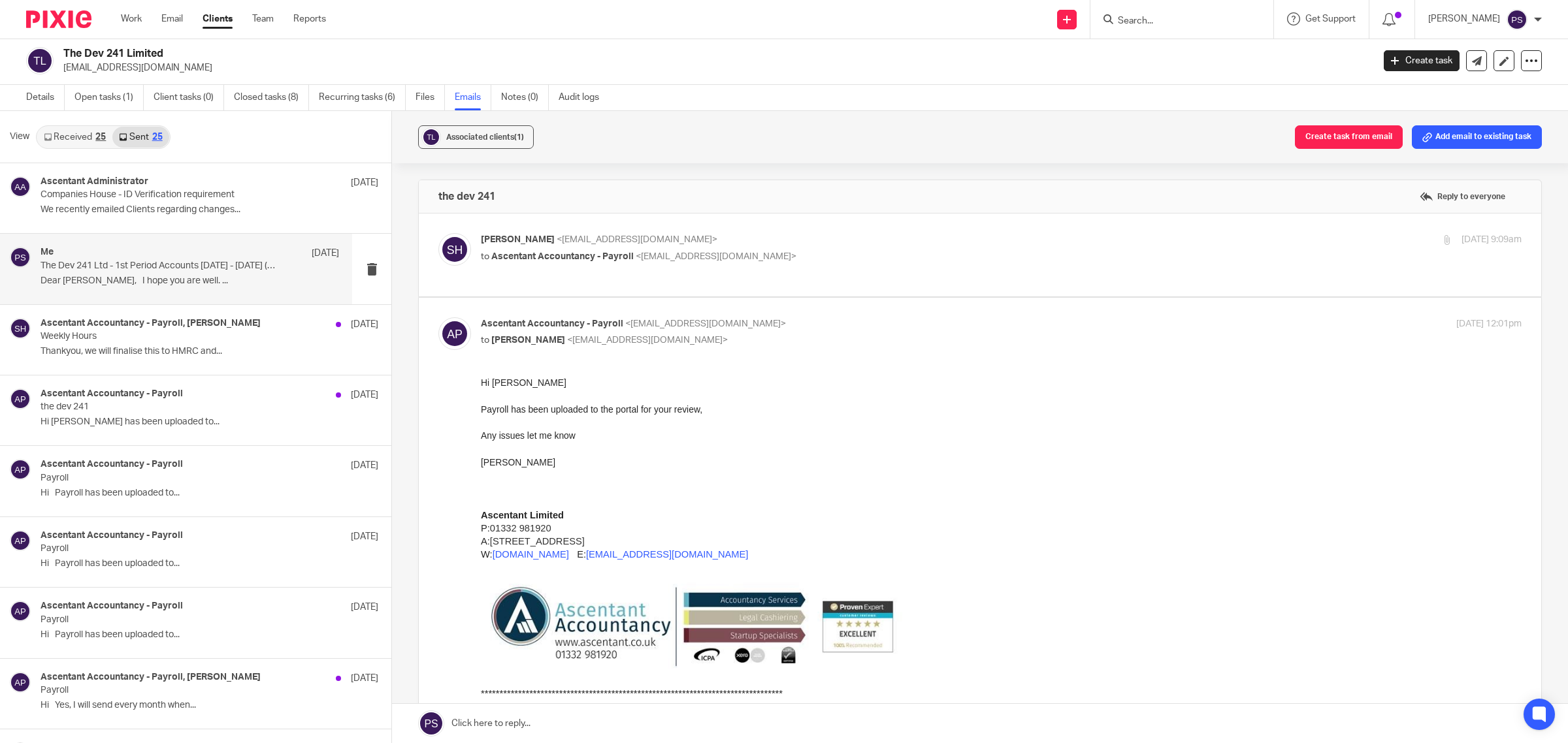
click at [168, 273] on div "Me 16 Sep The Dev 241 Ltd - 1st Period Accounts 27.02.2024 - 30.11.2024 (10 mon…" at bounding box center [190, 269] width 298 height 44
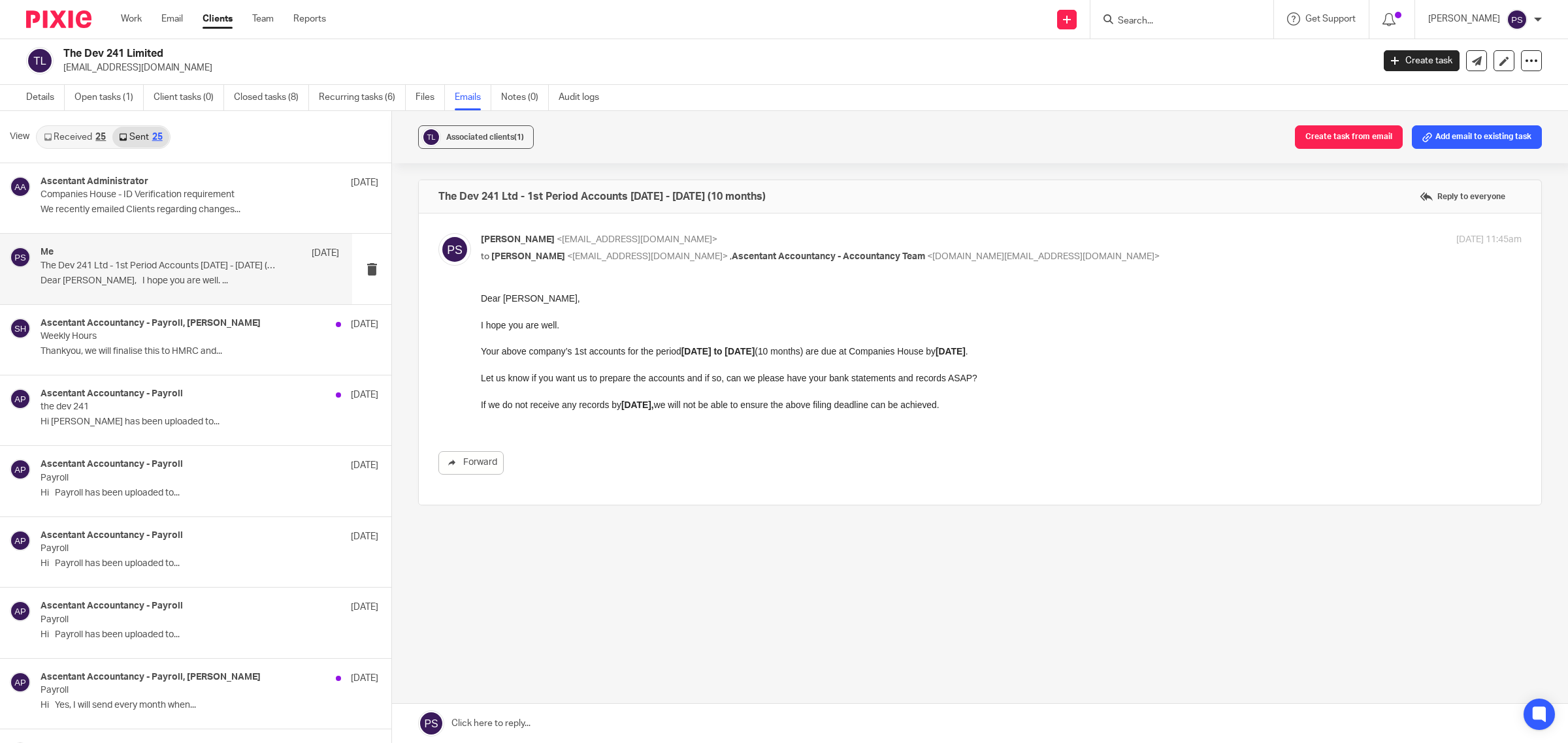
scroll to position [0, 0]
click at [1445, 197] on label "Reply to everyone" at bounding box center [1462, 196] width 92 height 19
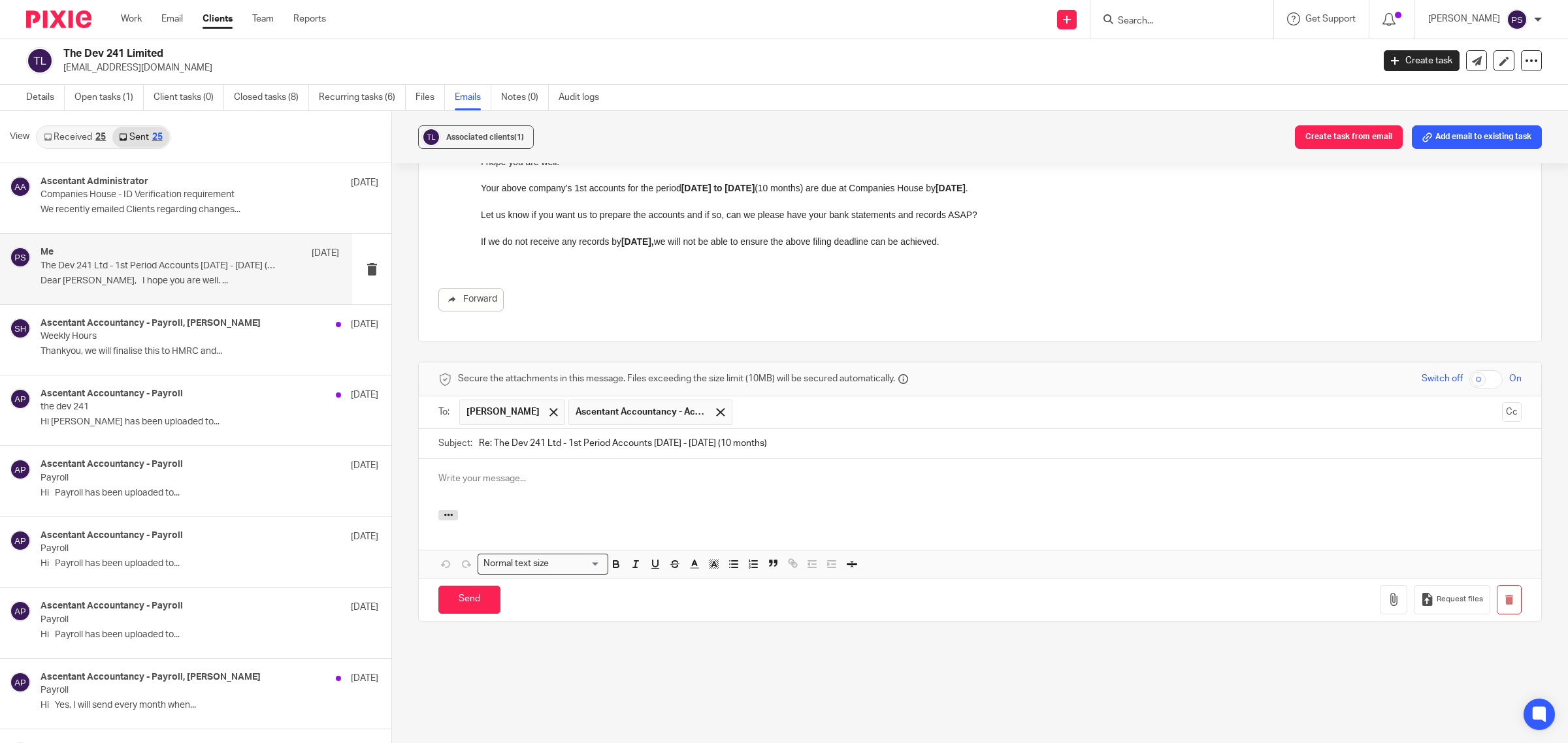
click at [884, 422] on input "text" at bounding box center [1117, 412] width 758 height 26
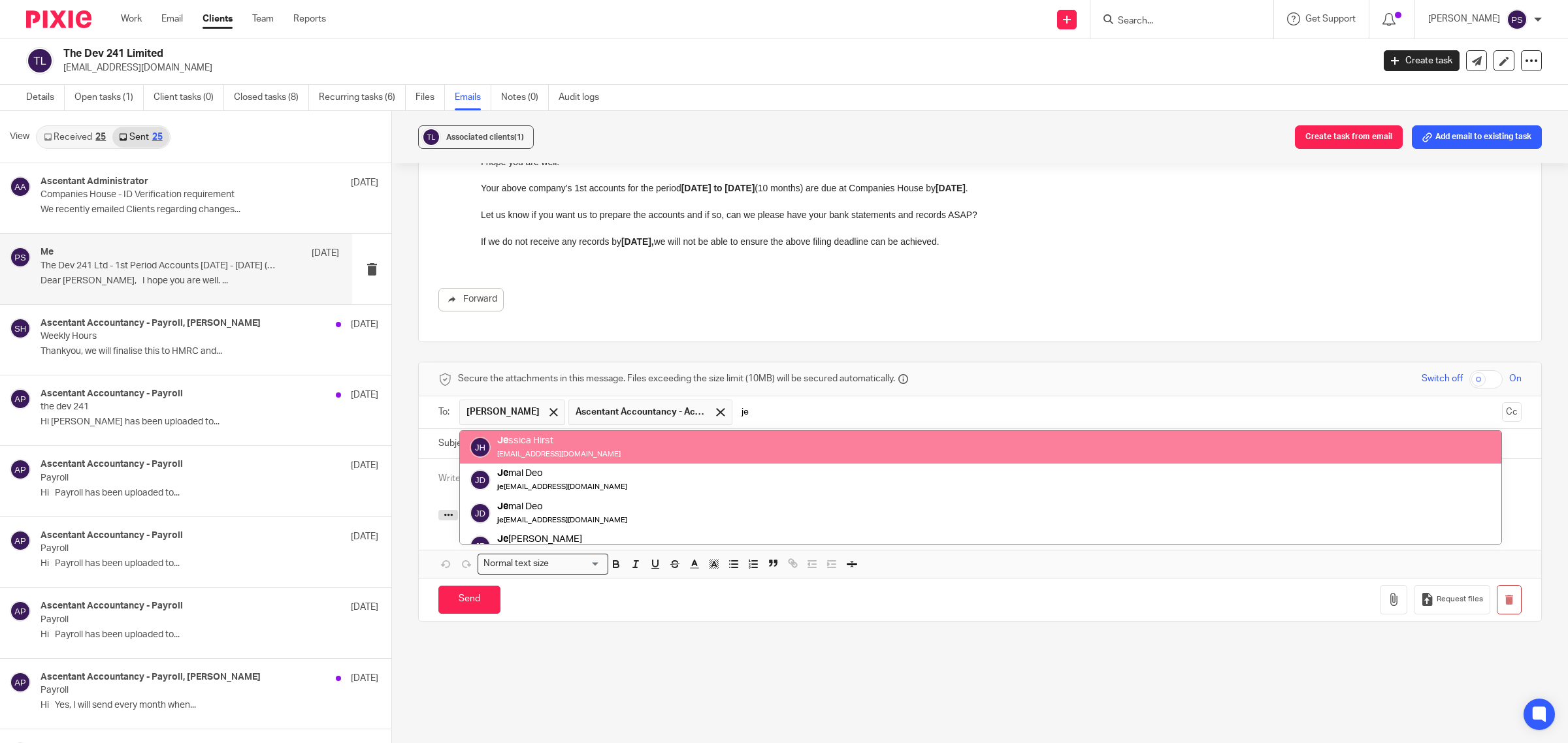
type input "je"
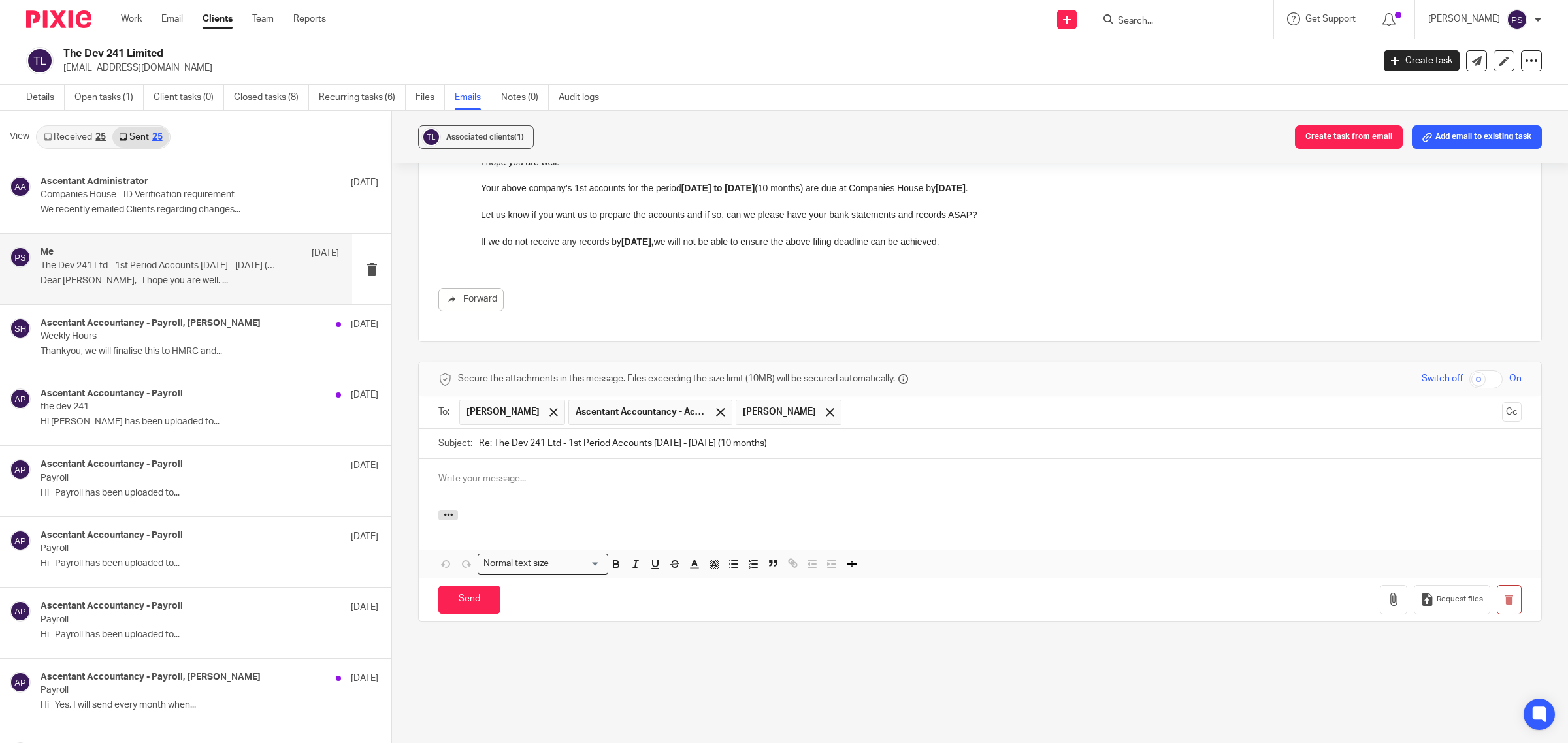
click at [494, 484] on p at bounding box center [980, 479] width 1083 height 13
click at [445, 519] on icon "button" at bounding box center [448, 515] width 10 height 10
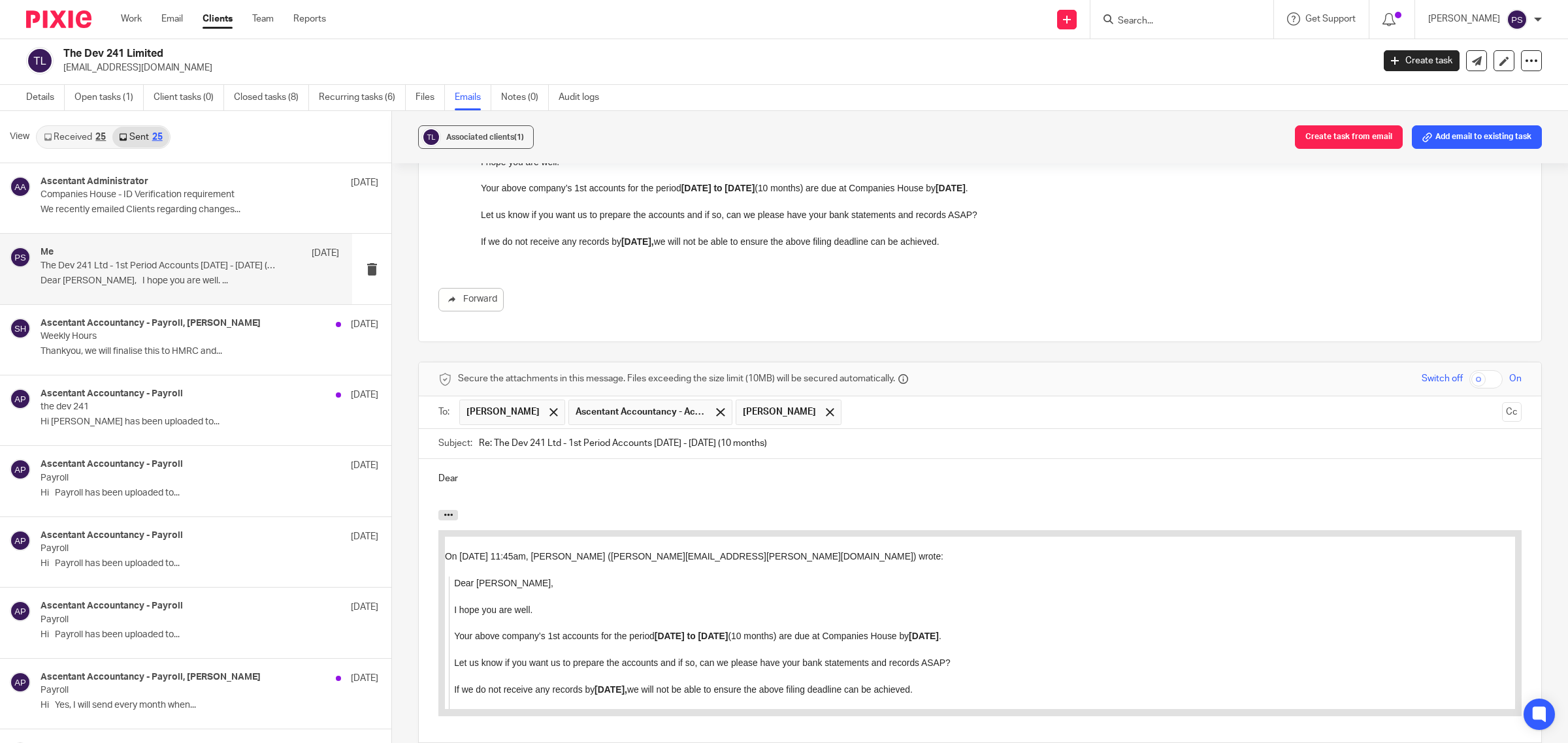
click at [494, 484] on p "Dear" at bounding box center [980, 479] width 1083 height 13
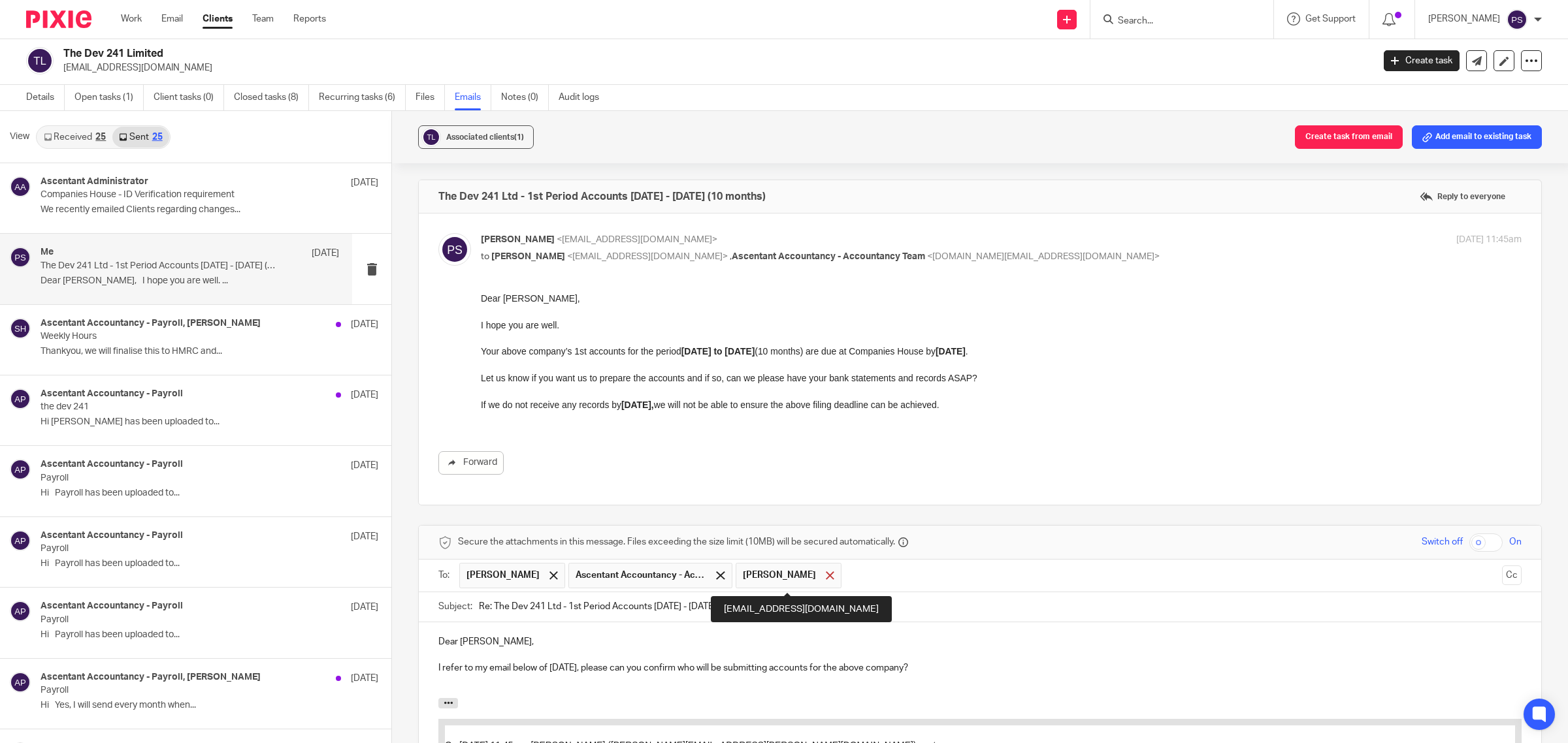
click at [826, 576] on span at bounding box center [830, 575] width 8 height 8
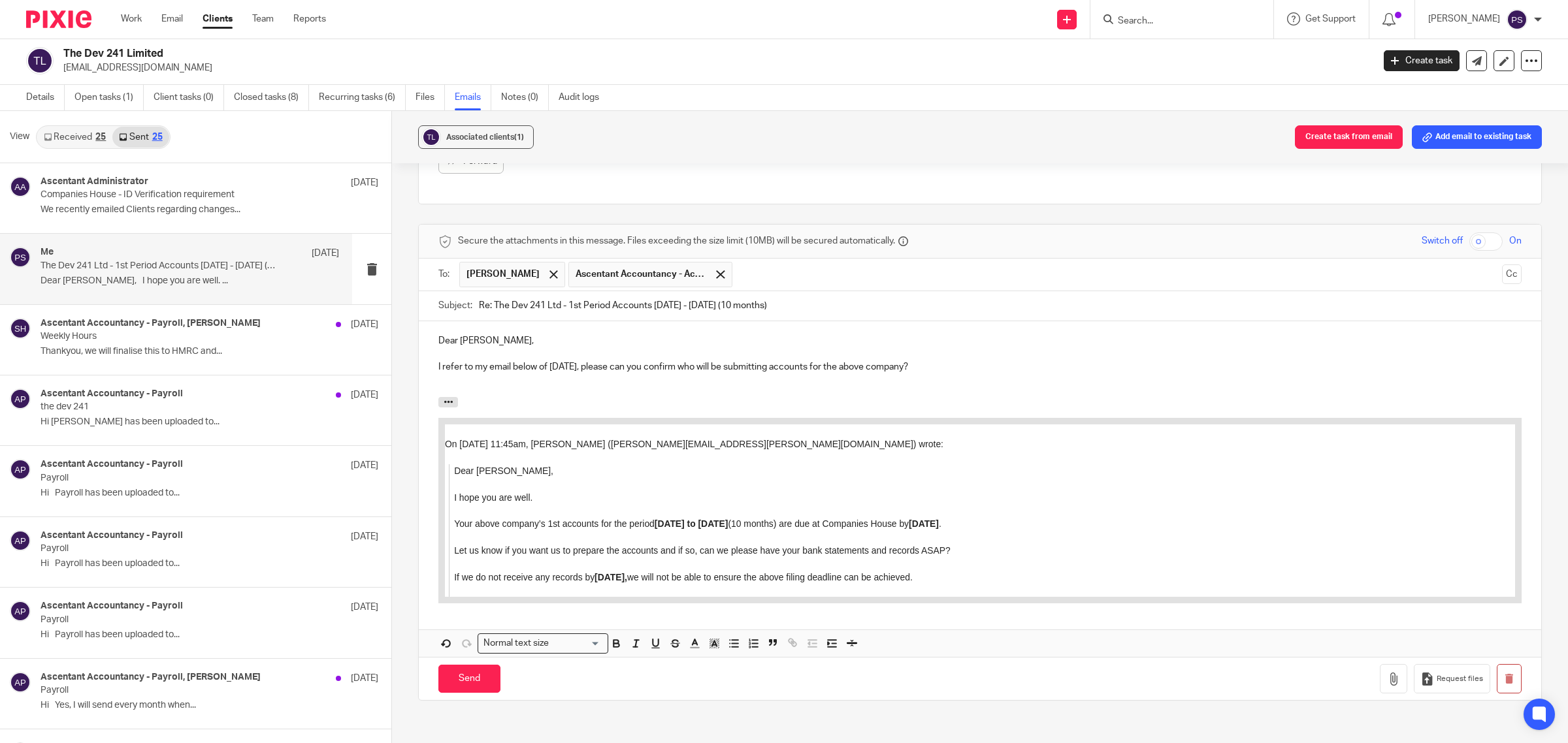
scroll to position [327, 0]
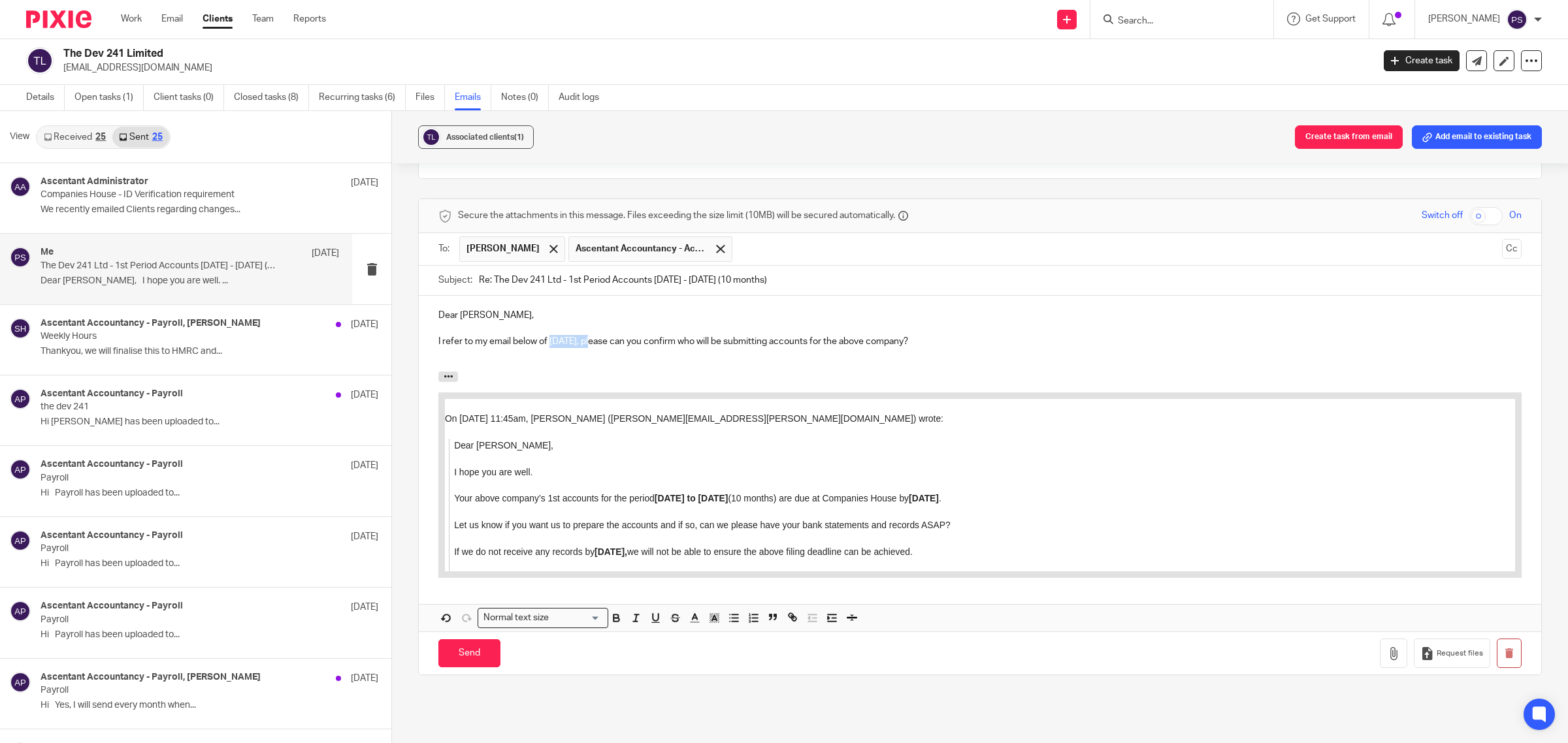
drag, startPoint x: 546, startPoint y: 342, endPoint x: 595, endPoint y: 337, distance: 49.3
click at [595, 337] on p "I refer to my email below of 16.09.2025, please can you confirm who will be sub…" at bounding box center [980, 342] width 1083 height 13
click at [741, 343] on p "I refer to my email below of 16.09.2025 , please can you confirm who will be su…" at bounding box center [980, 342] width 1083 height 13
click at [848, 343] on p "I refer to my email below of 16.09.2025 , please can you confirm who will be de…" at bounding box center [980, 342] width 1083 height 13
click at [477, 654] on input "Send" at bounding box center [469, 654] width 62 height 29
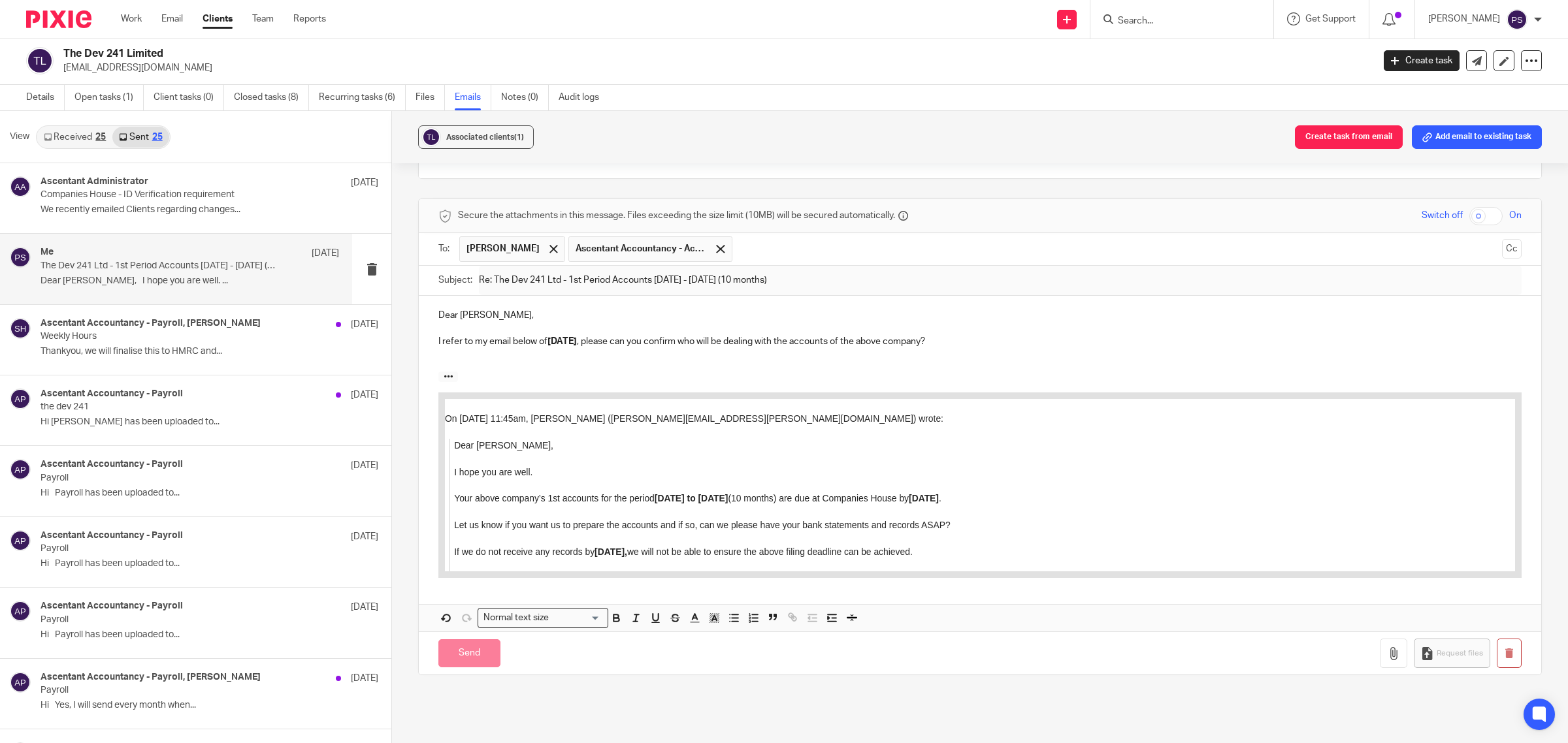
scroll to position [0, 0]
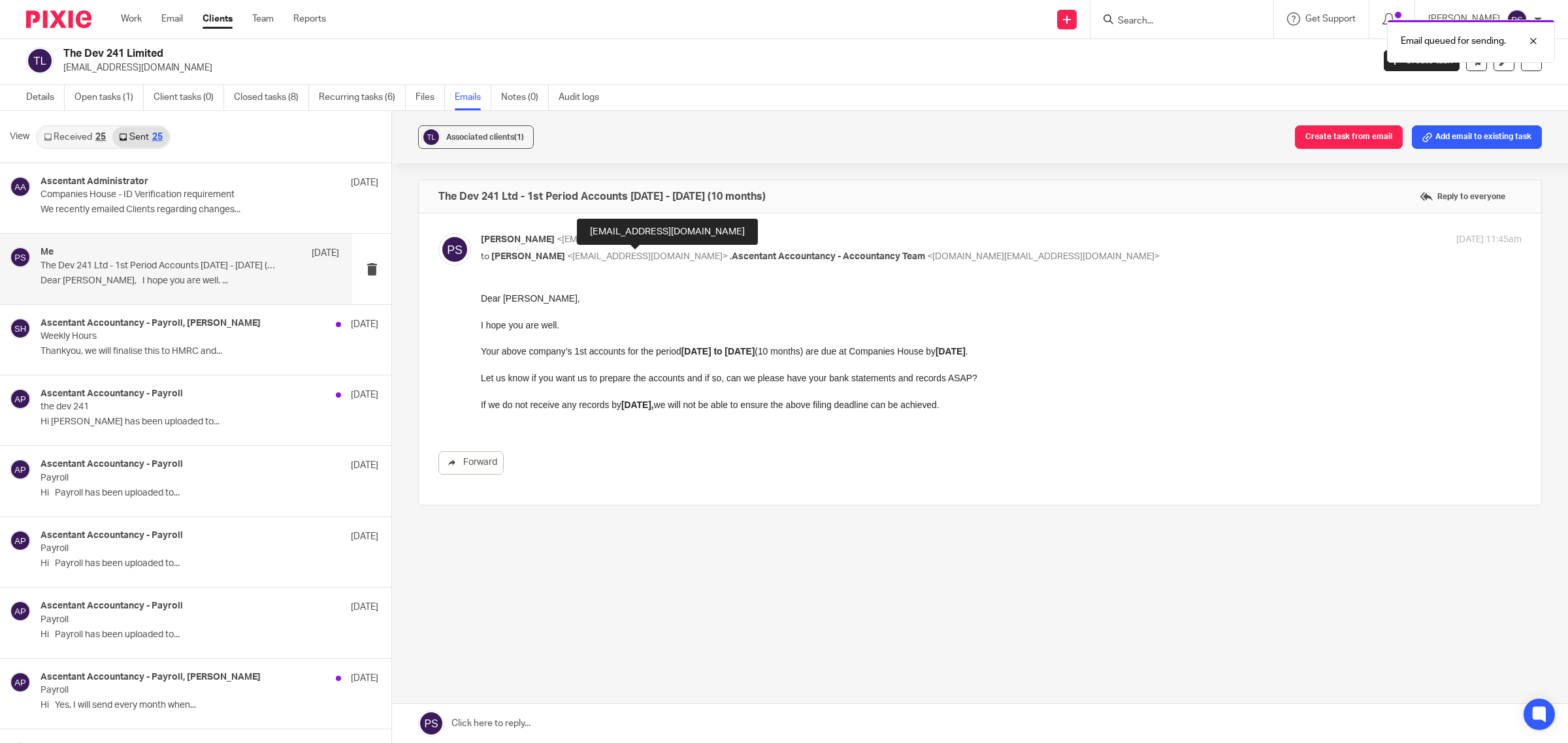
click at [631, 260] on span "<thedev241@hotmail.com>" at bounding box center [647, 257] width 161 height 9
checkbox input "false"
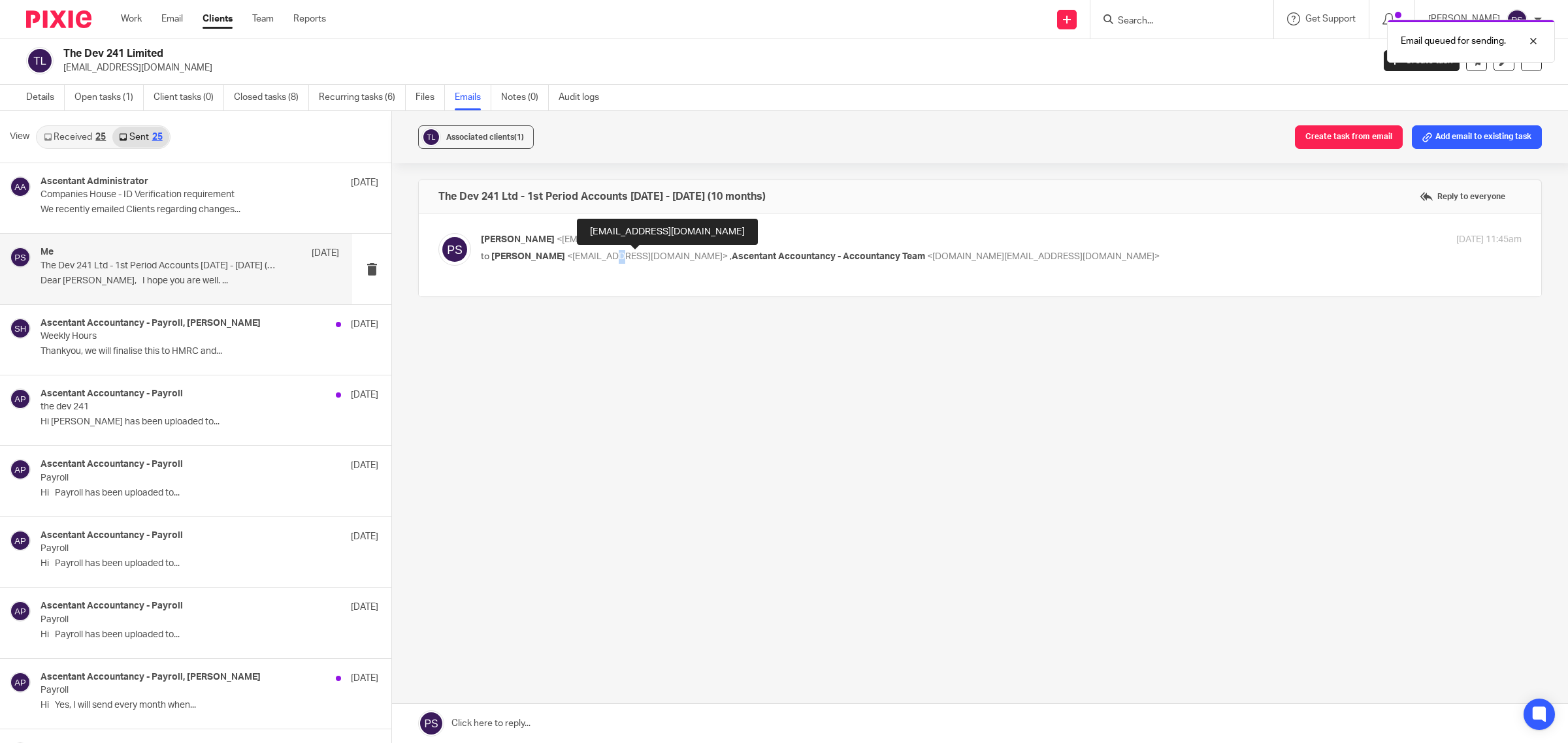
click at [631, 260] on span "<thedev241@hotmail.com>" at bounding box center [647, 257] width 161 height 9
click at [1170, 25] on input "Search" at bounding box center [1175, 21] width 118 height 12
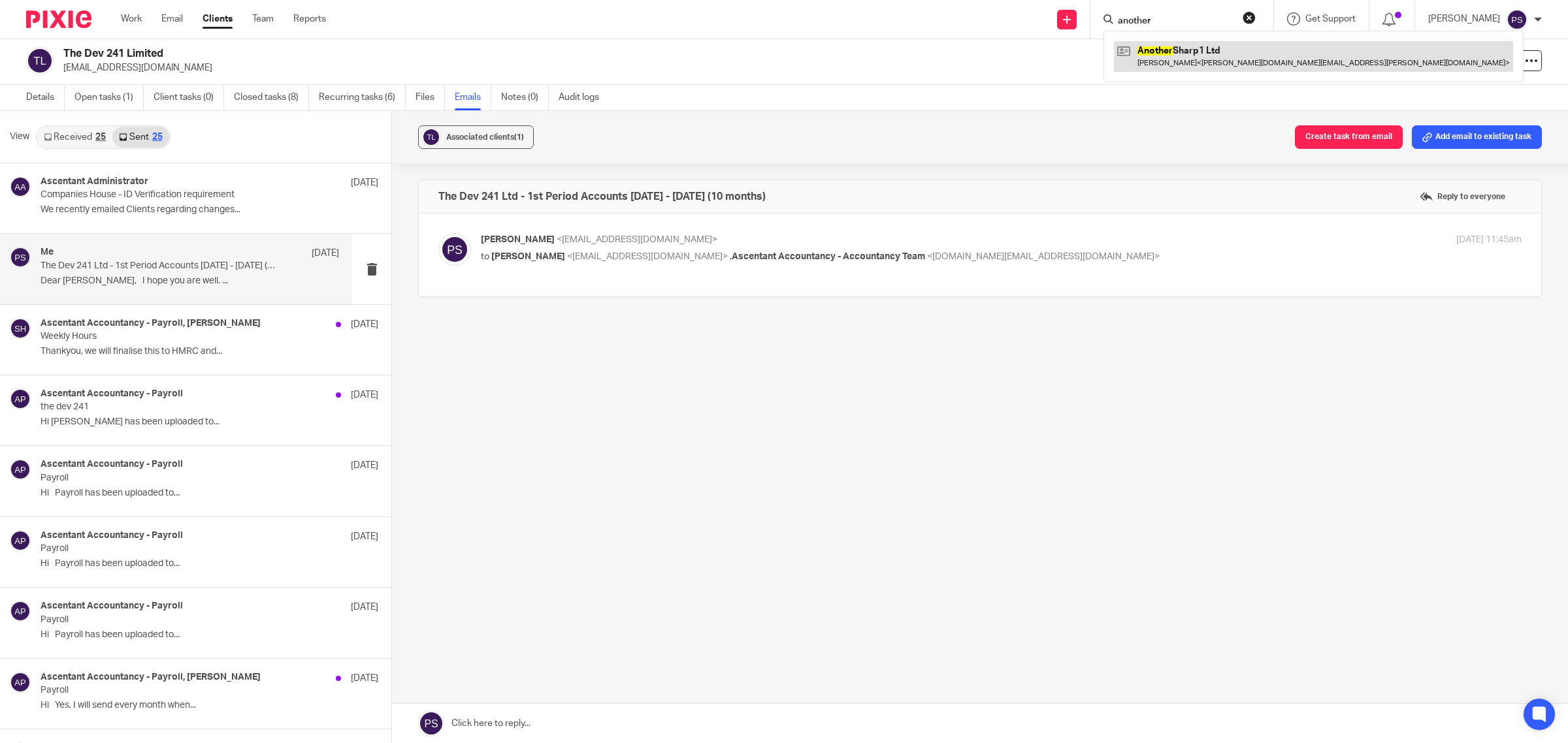
type input "another"
click at [1183, 61] on link at bounding box center [1313, 56] width 399 height 30
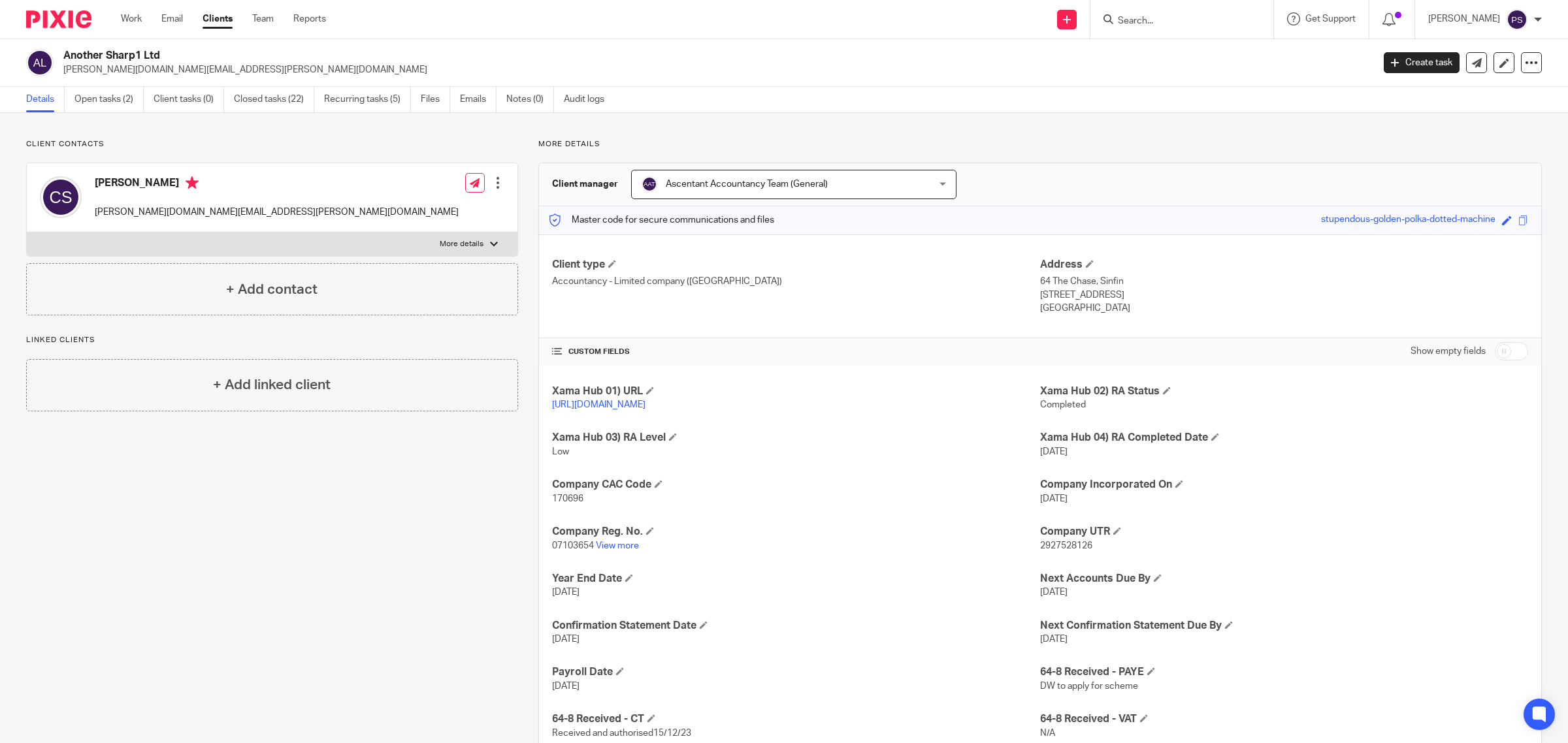
click at [1164, 17] on input "Search" at bounding box center [1175, 21] width 118 height 12
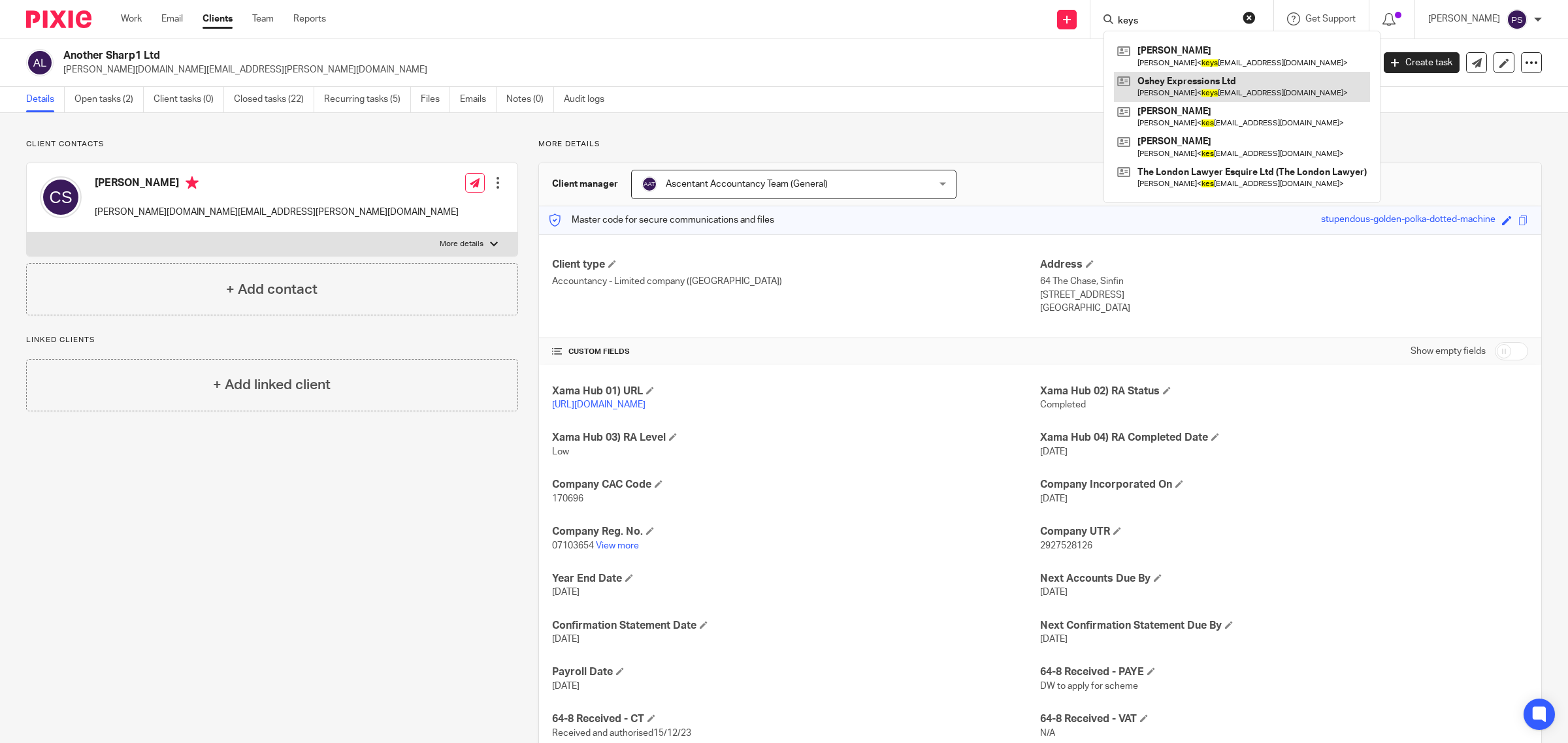
type input "keys"
click at [1209, 84] on link at bounding box center [1242, 87] width 256 height 30
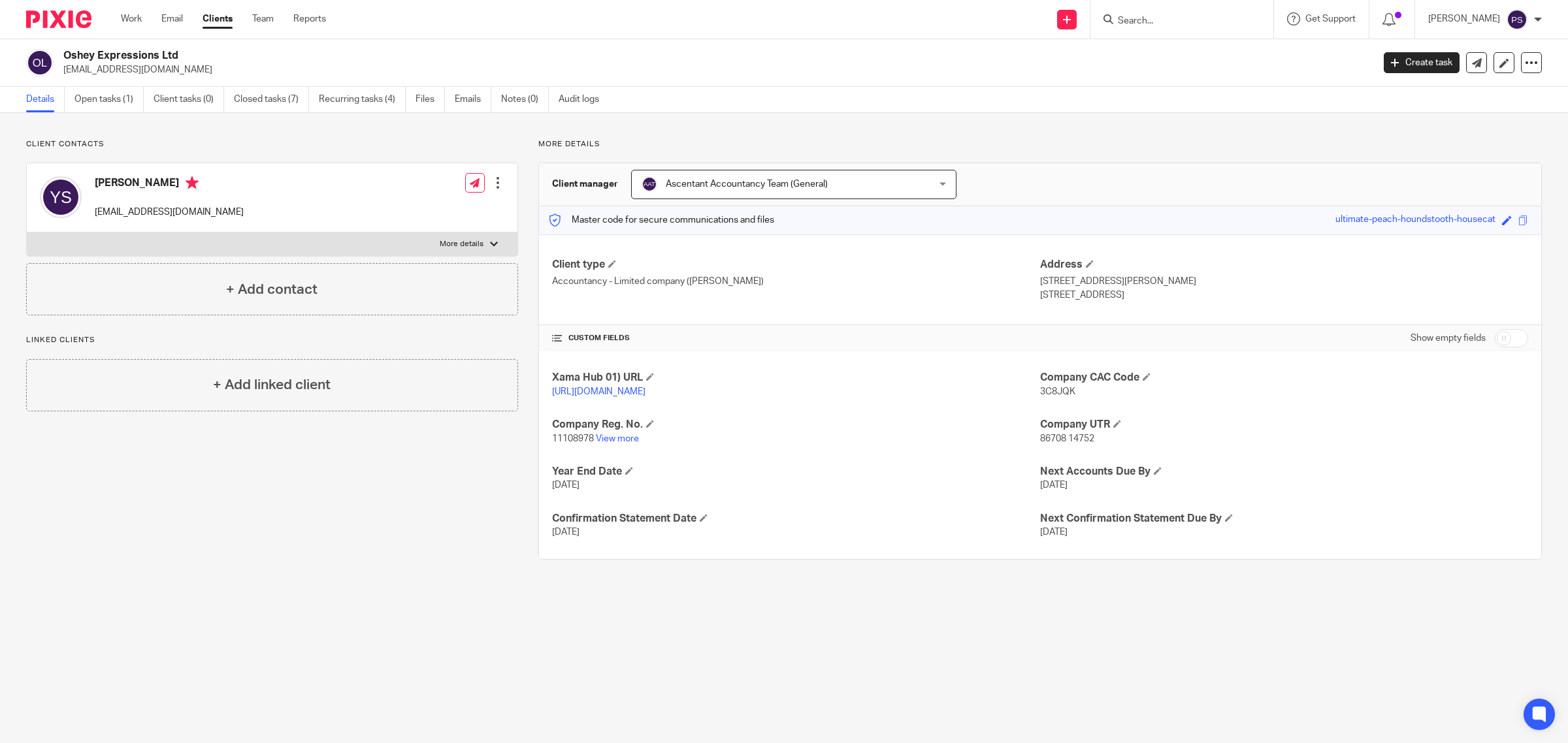
click at [481, 246] on label "More details" at bounding box center [272, 245] width 491 height 24
click at [27, 233] on input "More details" at bounding box center [26, 232] width 1 height 1
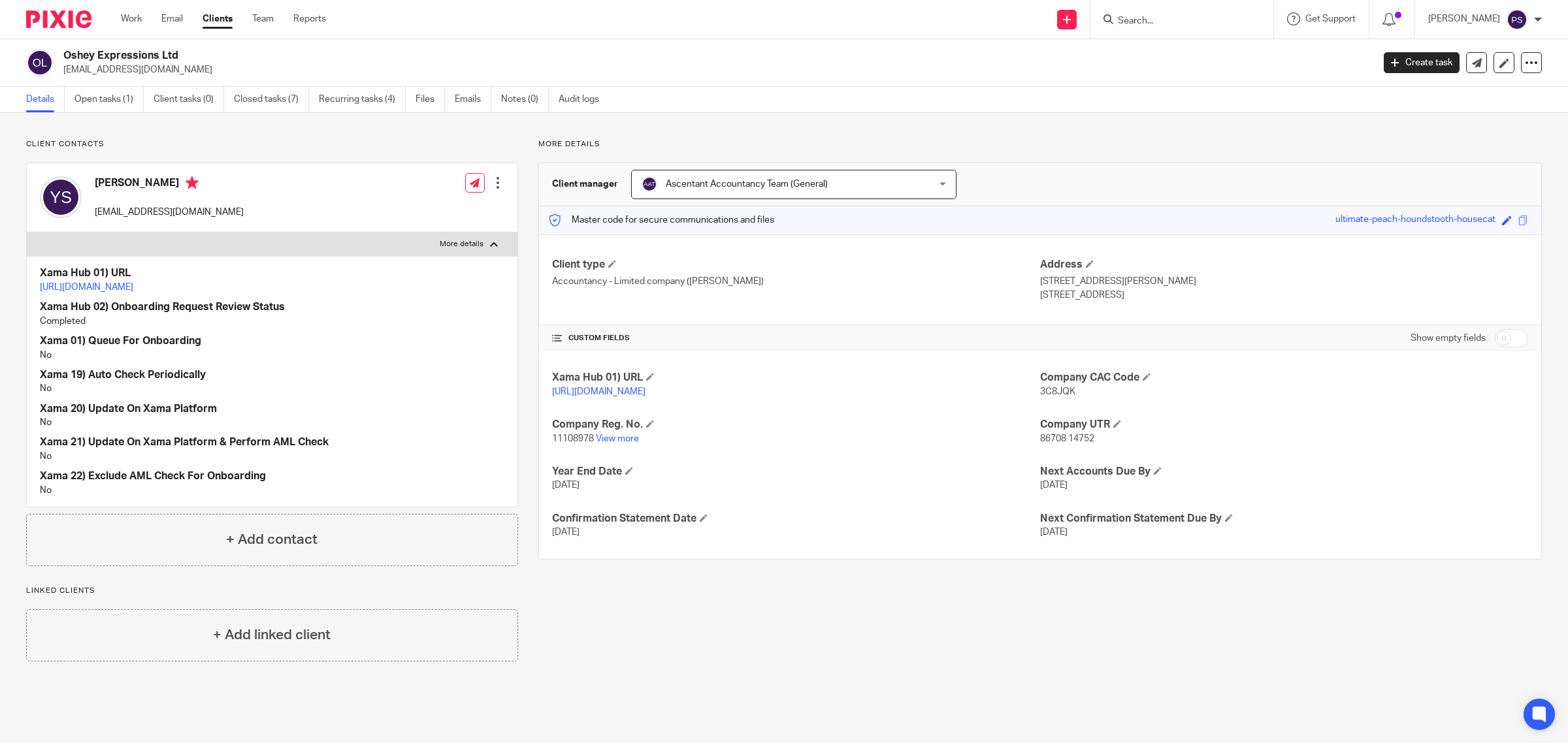
click at [462, 247] on p "More details" at bounding box center [461, 244] width 44 height 10
click at [27, 233] on input "More details" at bounding box center [26, 232] width 1 height 1
checkbox input "false"
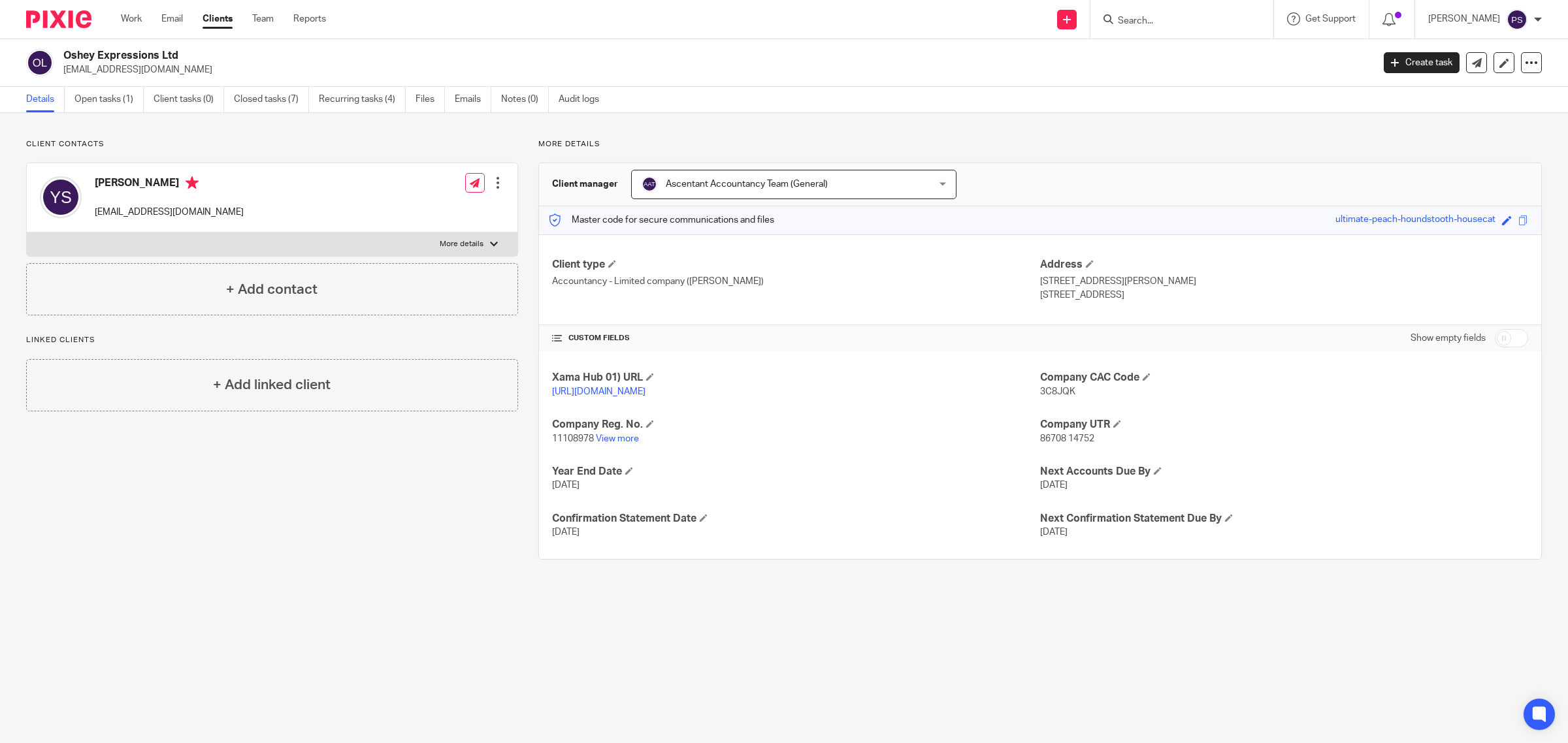
drag, startPoint x: 1152, startPoint y: 33, endPoint x: 1164, endPoint y: 14, distance: 22.5
click at [1152, 32] on div at bounding box center [1181, 19] width 183 height 39
click at [1164, 13] on form at bounding box center [1185, 19] width 139 height 17
click at [1179, 18] on input "Search" at bounding box center [1175, 21] width 118 height 12
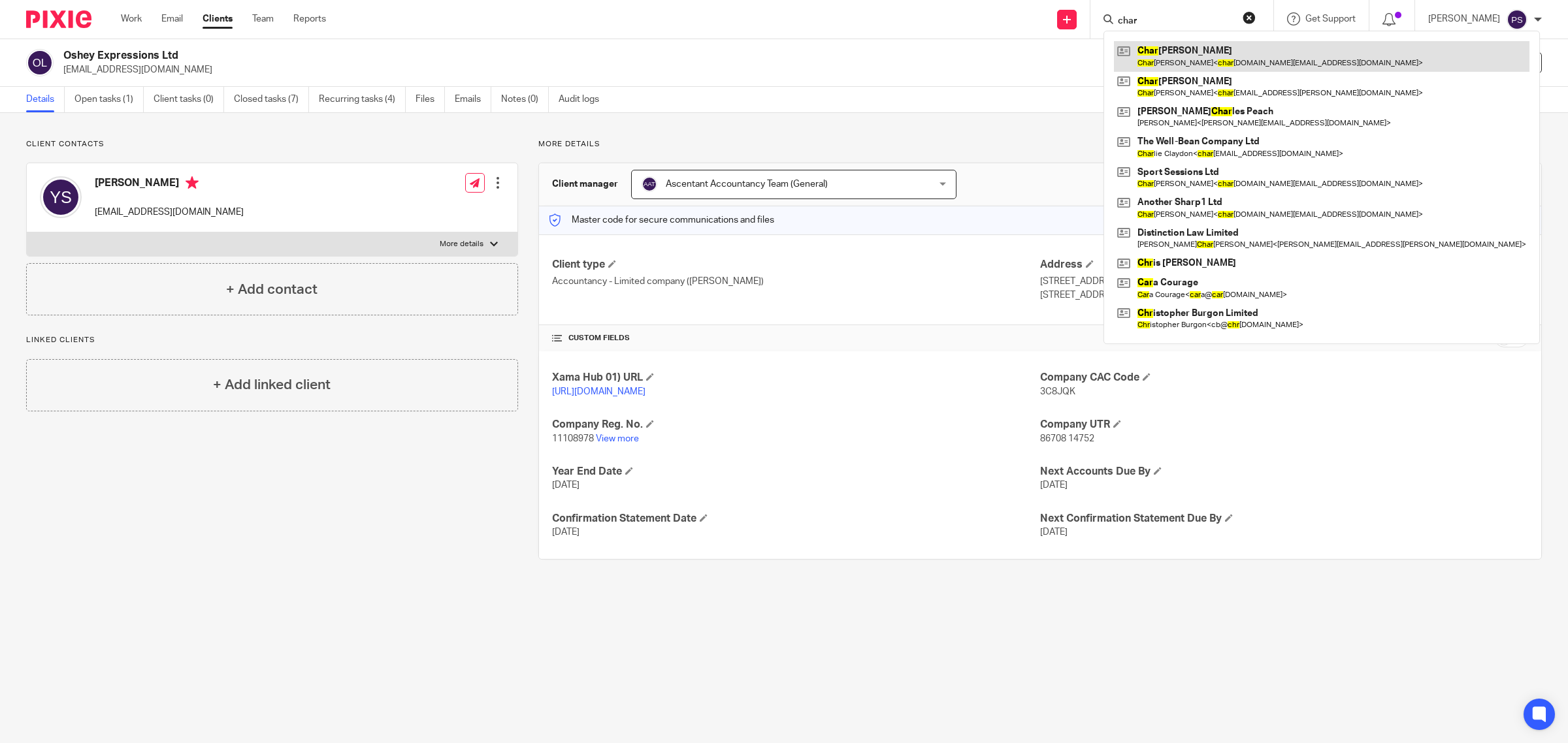
type input "char"
click at [1213, 54] on link at bounding box center [1321, 56] width 415 height 30
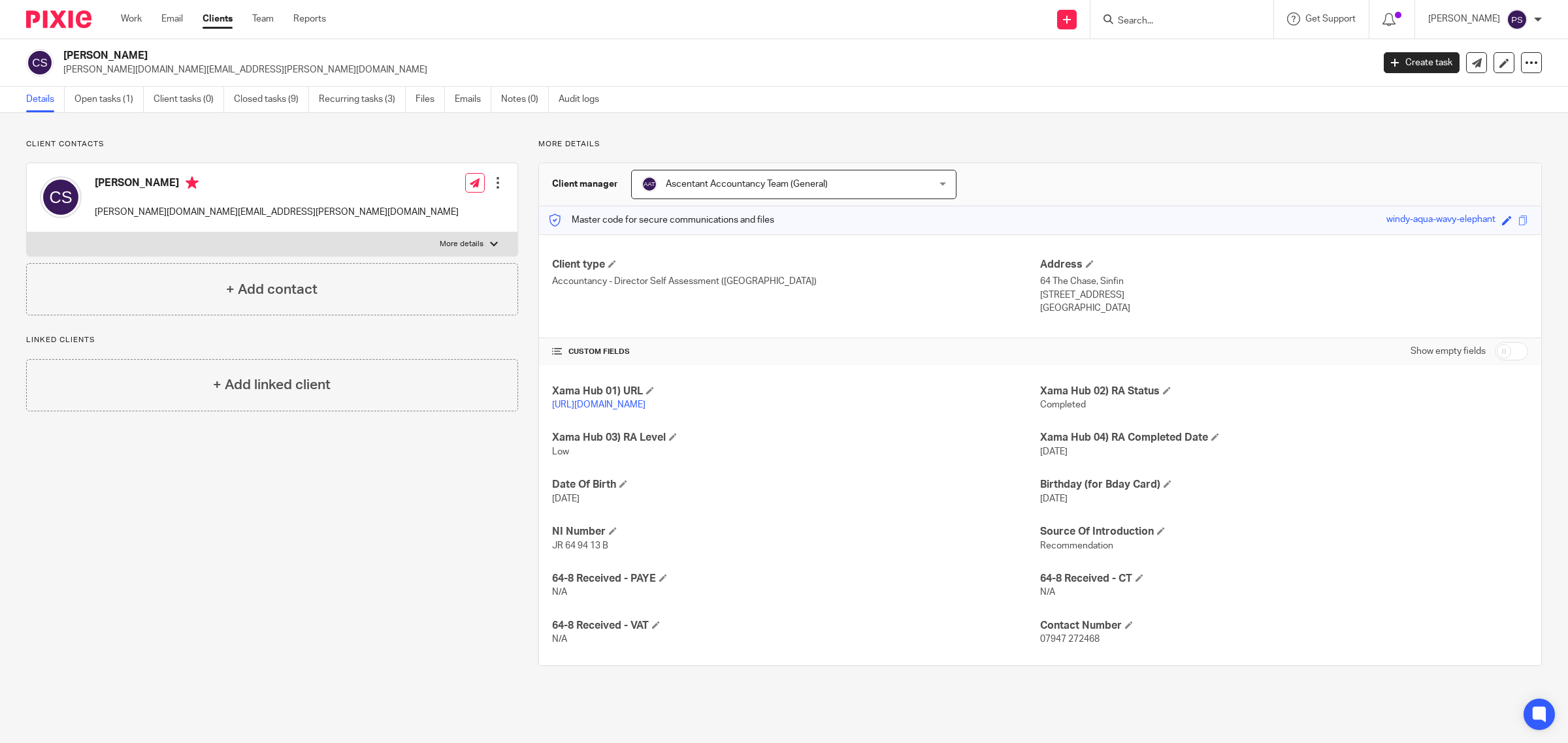
click at [1146, 17] on input "Search" at bounding box center [1175, 21] width 118 height 12
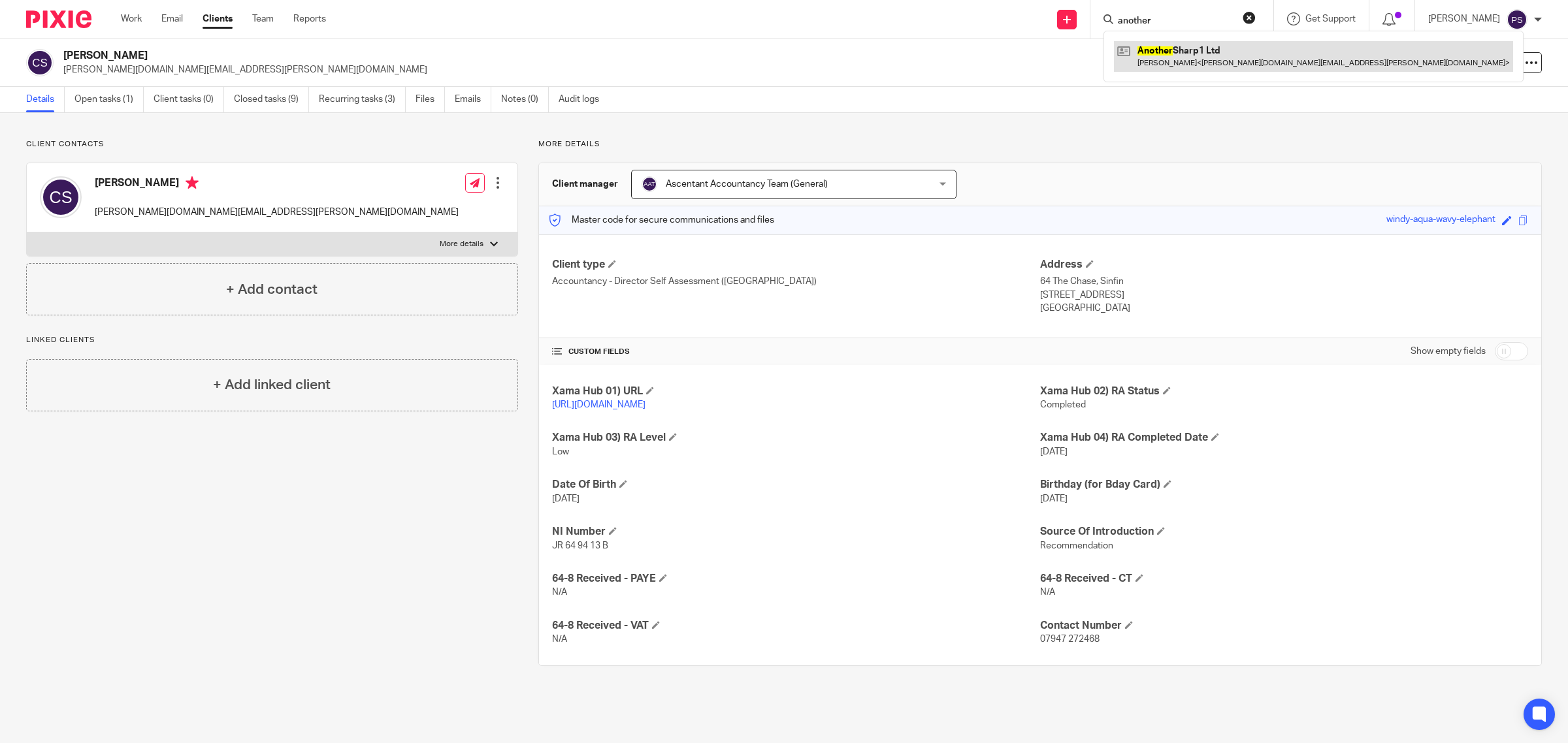
type input "another"
click at [1173, 59] on link at bounding box center [1313, 56] width 399 height 30
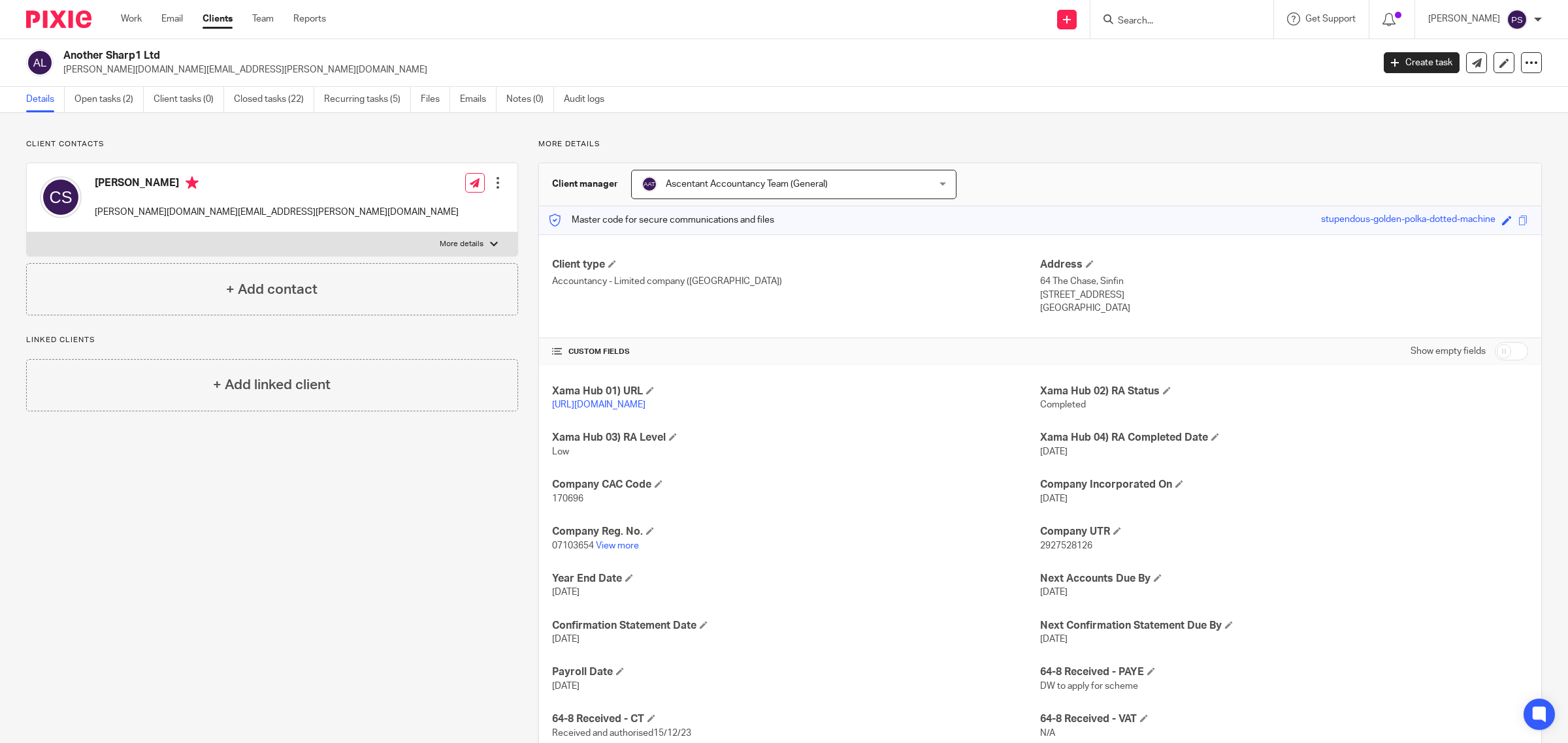
click at [1191, 19] on input "Search" at bounding box center [1175, 21] width 118 height 12
type input "santinos"
click button "submit" at bounding box center [0, 0] width 0 height 0
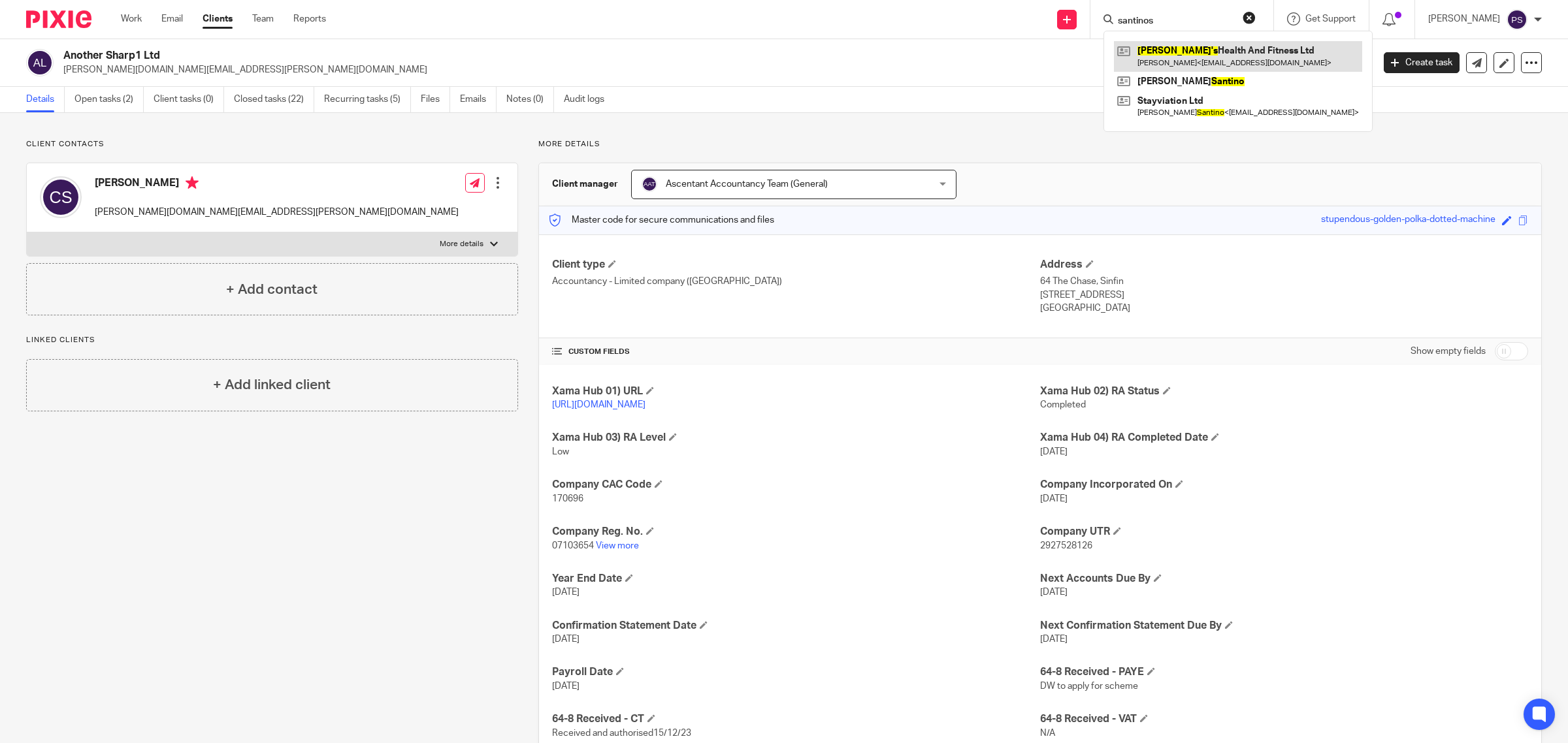
click at [1164, 64] on link at bounding box center [1238, 56] width 249 height 30
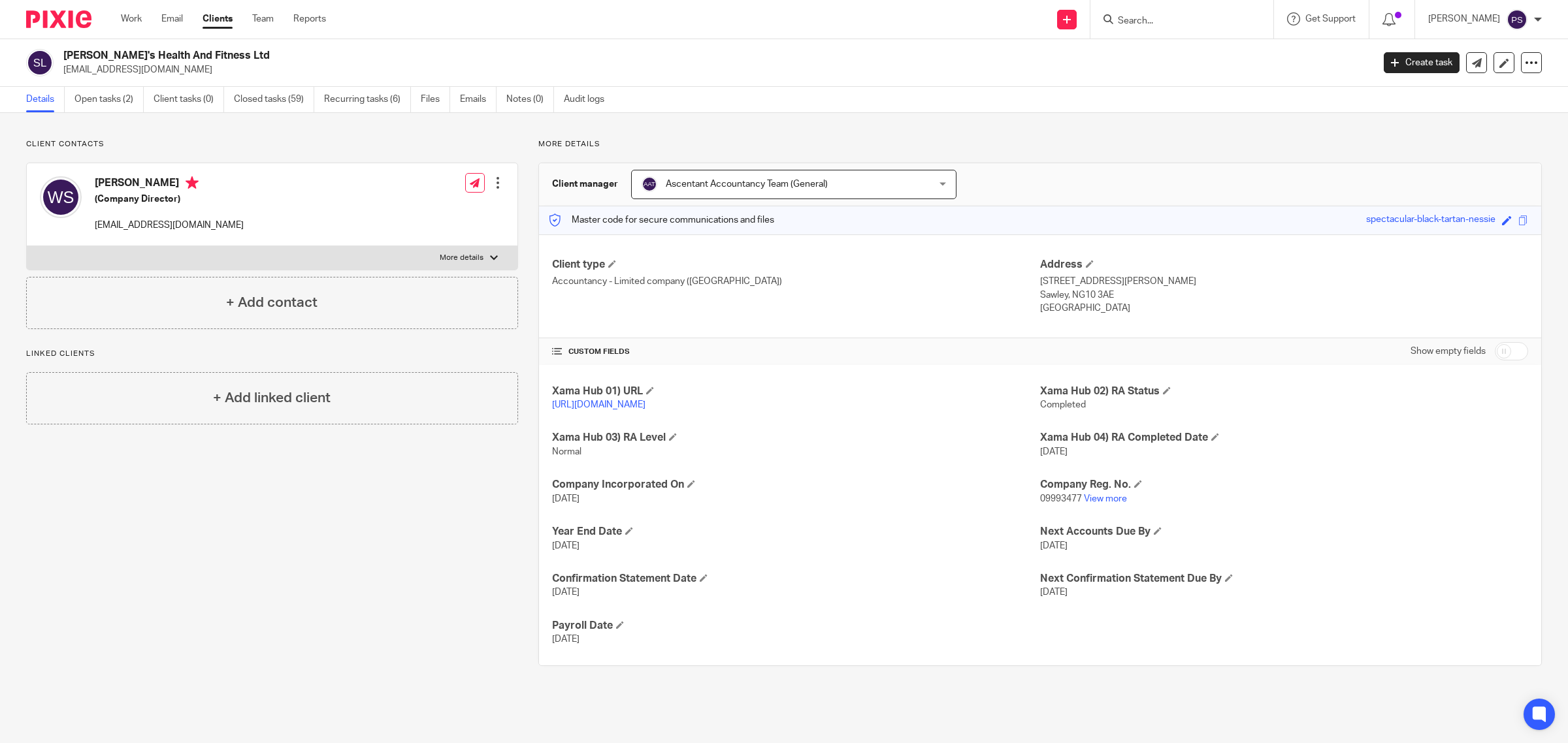
click at [64, 52] on h2 "[PERSON_NAME]'s Health And Fitness Ltd" at bounding box center [584, 55] width 1040 height 14
drag, startPoint x: 64, startPoint y: 52, endPoint x: 253, endPoint y: 52, distance: 189.0
click at [253, 52] on h2 "[PERSON_NAME]'s Health And Fitness Ltd" at bounding box center [584, 55] width 1040 height 14
copy h2 "[PERSON_NAME]'s Health And Fitness Ltd"
